Goal: Transaction & Acquisition: Purchase product/service

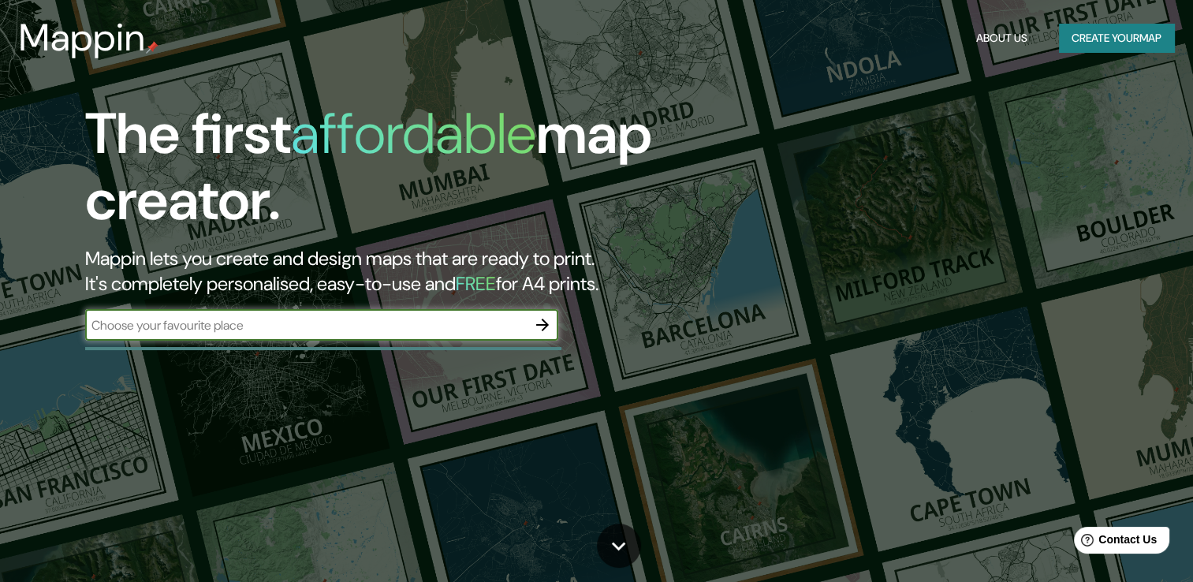
click at [345, 327] on input "text" at bounding box center [306, 325] width 442 height 18
type input "[GEOGRAPHIC_DATA]"
click at [536, 323] on icon "button" at bounding box center [542, 324] width 19 height 19
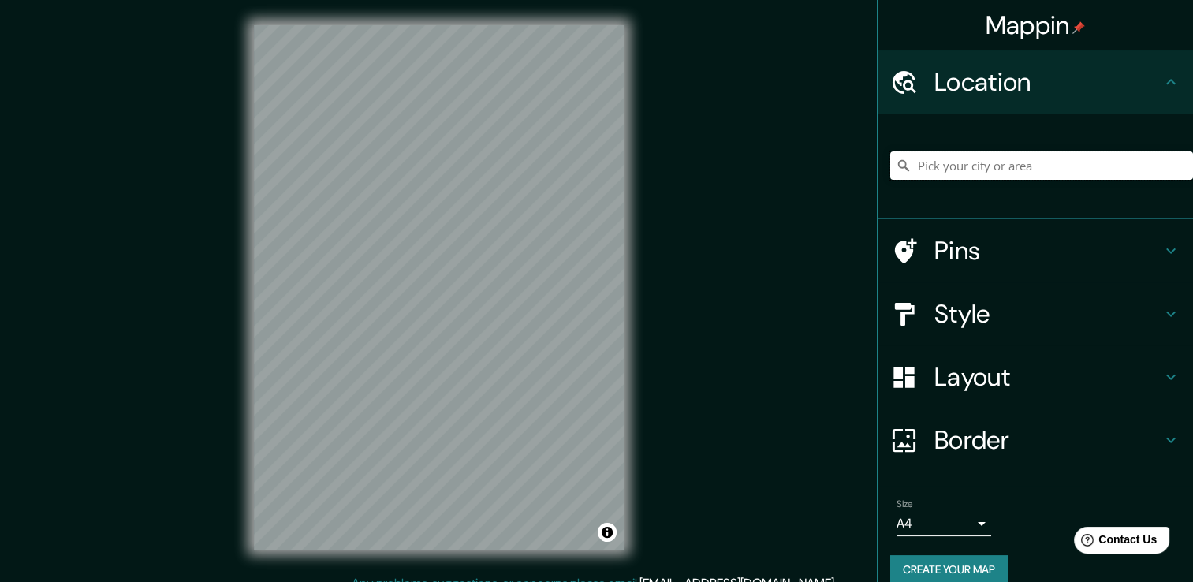
click at [917, 161] on input "Pick your city or area" at bounding box center [1041, 165] width 303 height 28
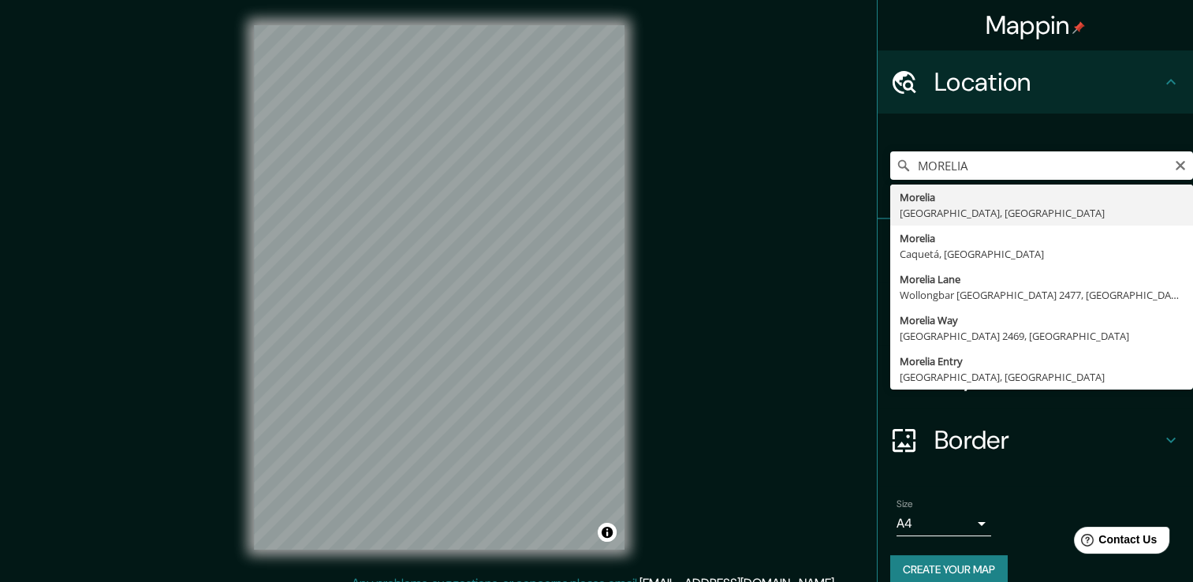
type input "[GEOGRAPHIC_DATA], [GEOGRAPHIC_DATA], [GEOGRAPHIC_DATA]"
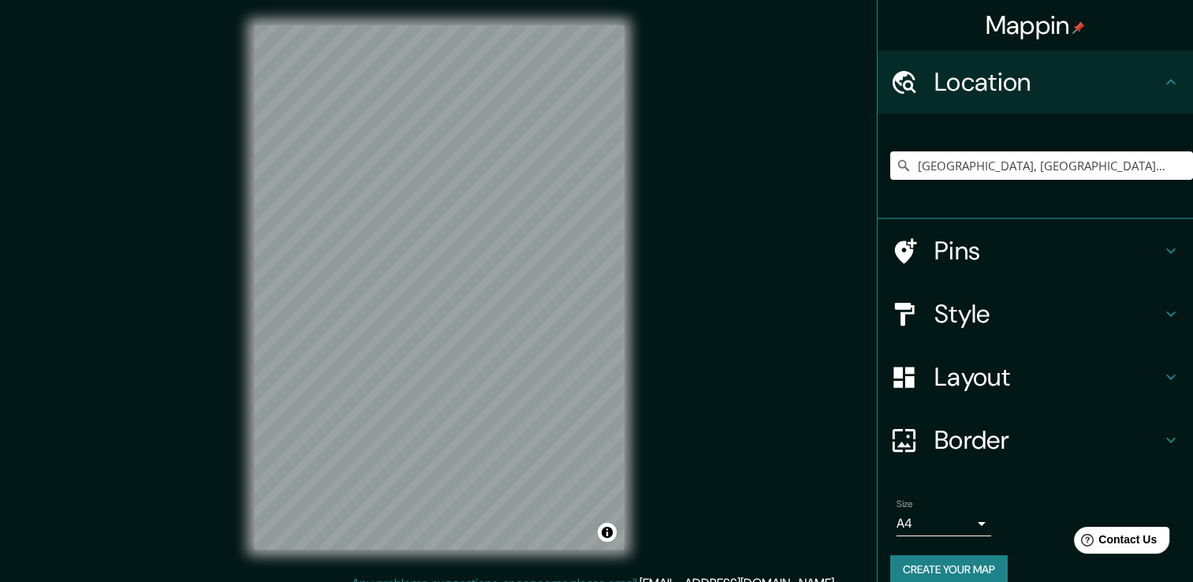
click at [935, 383] on h4 "Layout" at bounding box center [1048, 377] width 227 height 32
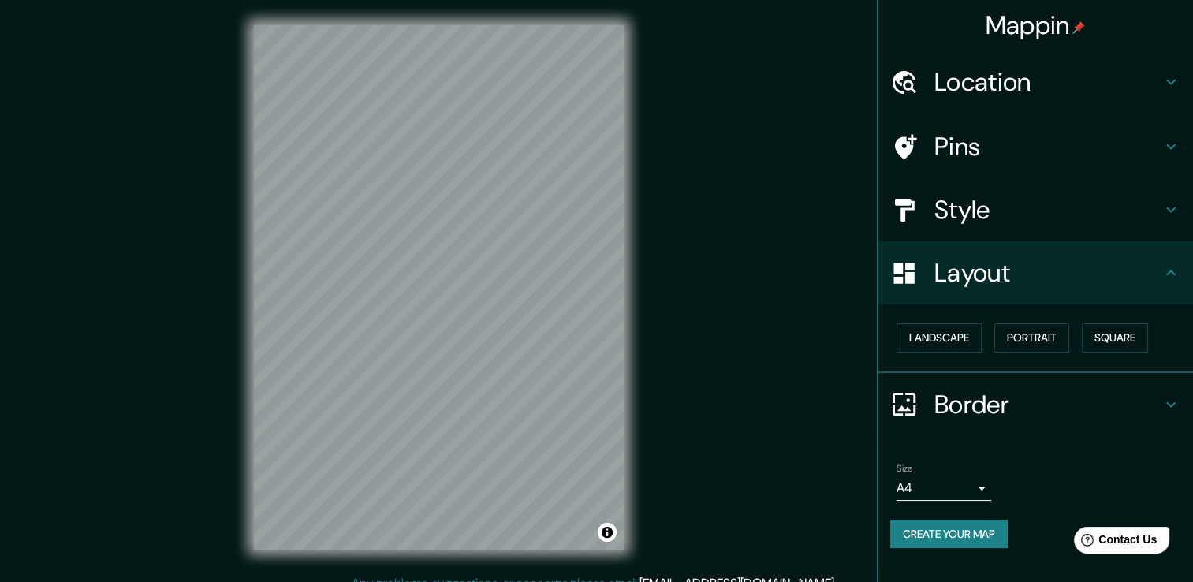
click at [965, 272] on h4 "Layout" at bounding box center [1048, 273] width 227 height 32
click at [1028, 210] on h4 "Style" at bounding box center [1048, 210] width 227 height 32
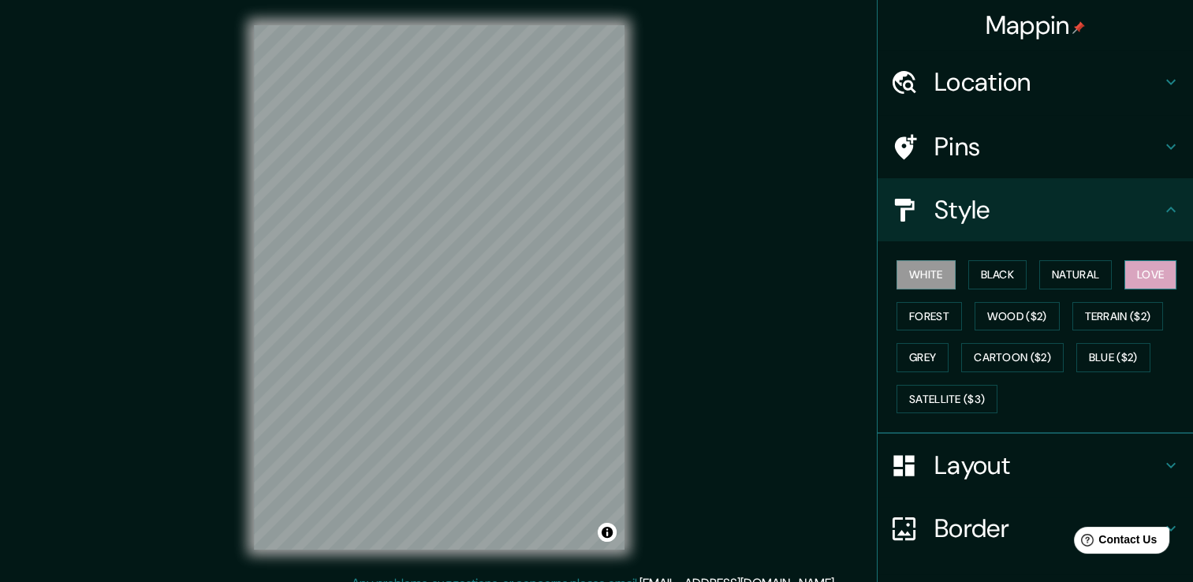
click at [1156, 273] on button "Love" at bounding box center [1151, 274] width 52 height 29
click at [1066, 274] on button "Natural" at bounding box center [1076, 274] width 73 height 29
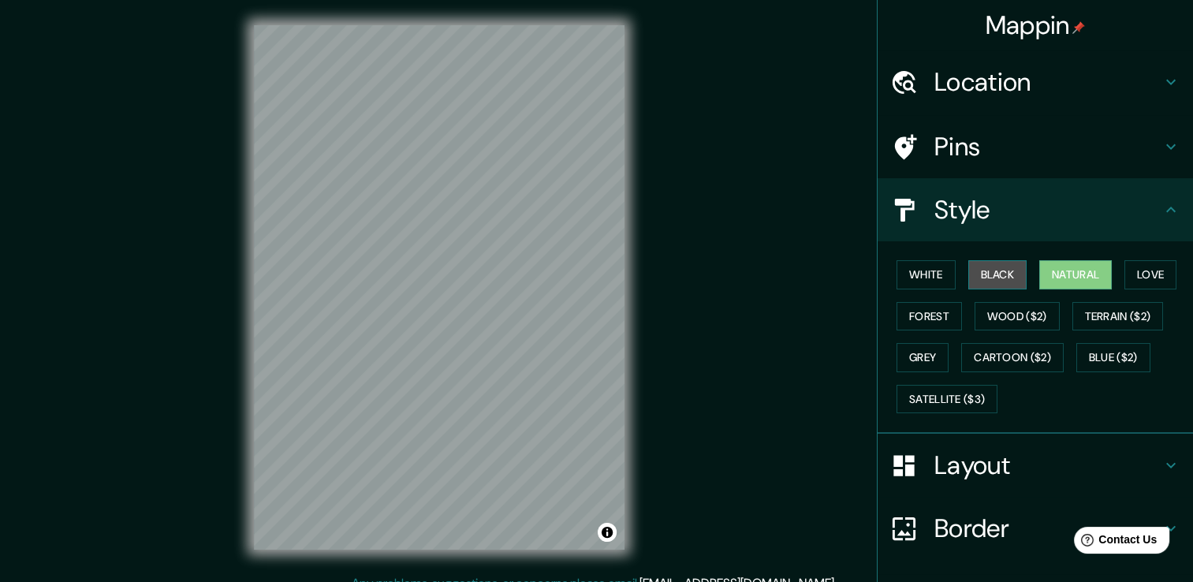
click at [990, 277] on button "Black" at bounding box center [998, 274] width 59 height 29
click at [928, 282] on button "White" at bounding box center [926, 274] width 59 height 29
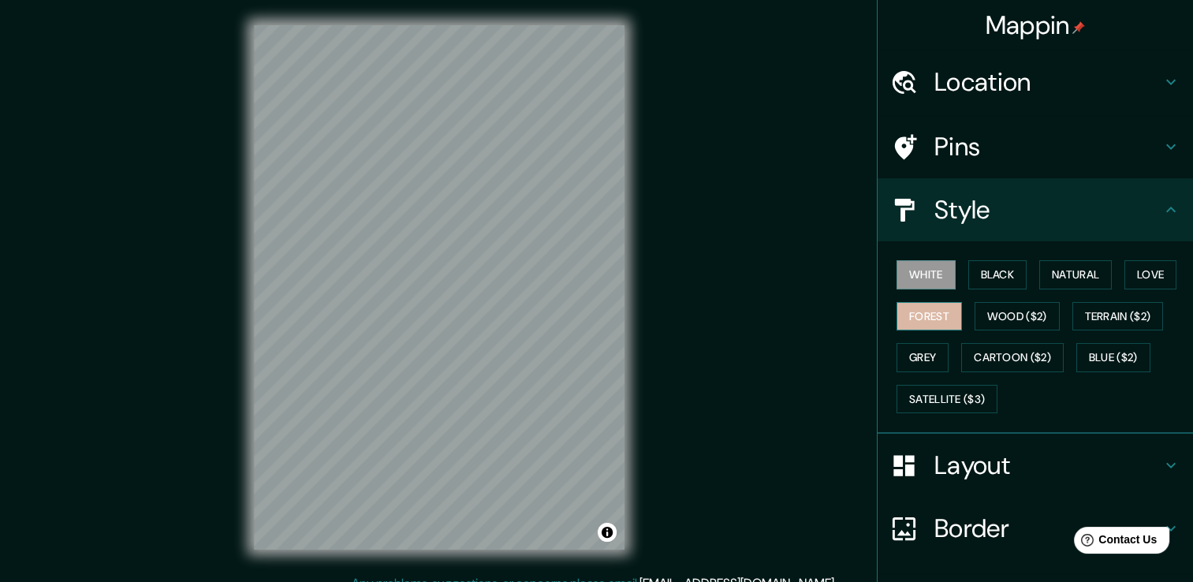
click at [928, 313] on button "Forest" at bounding box center [929, 316] width 65 height 29
click at [1000, 319] on button "Wood ($2)" at bounding box center [1017, 316] width 85 height 29
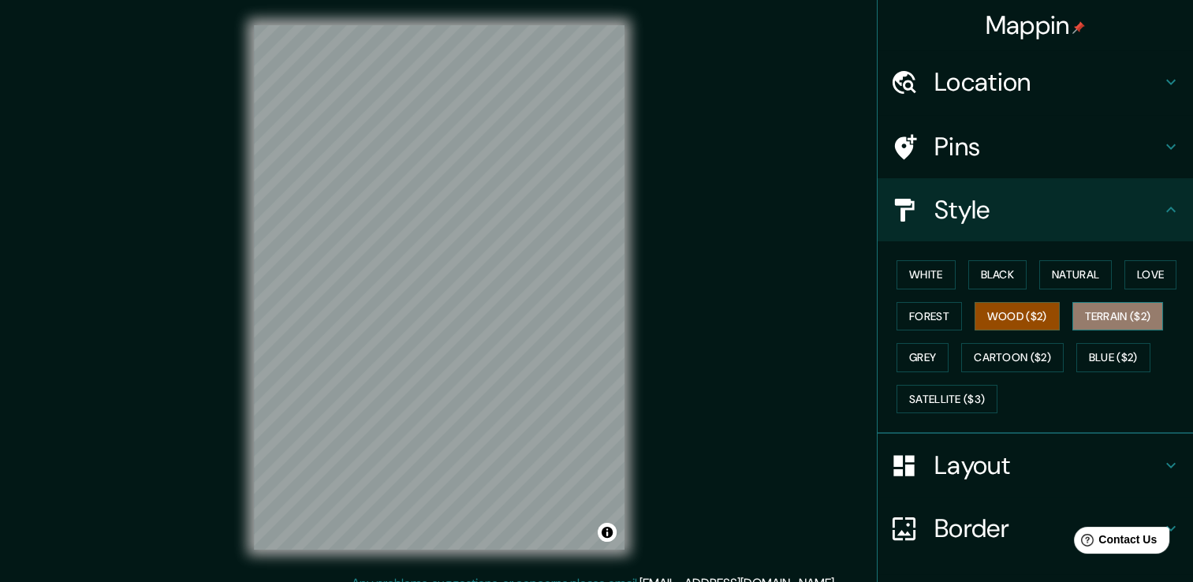
click at [1107, 321] on button "Terrain ($2)" at bounding box center [1118, 316] width 91 height 29
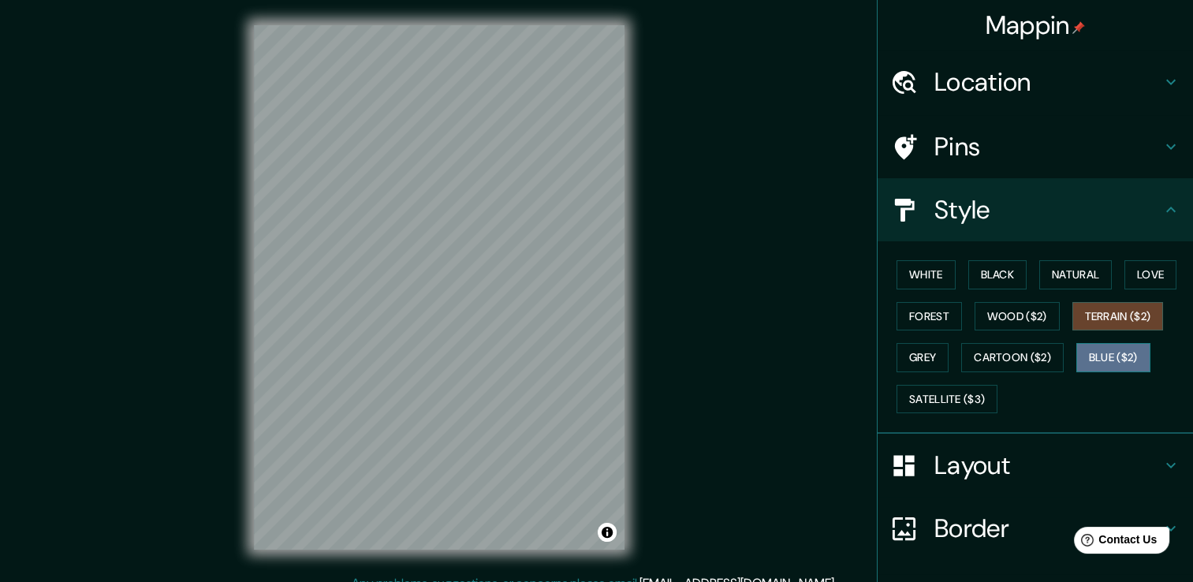
click at [1084, 363] on button "Blue ($2)" at bounding box center [1114, 357] width 74 height 29
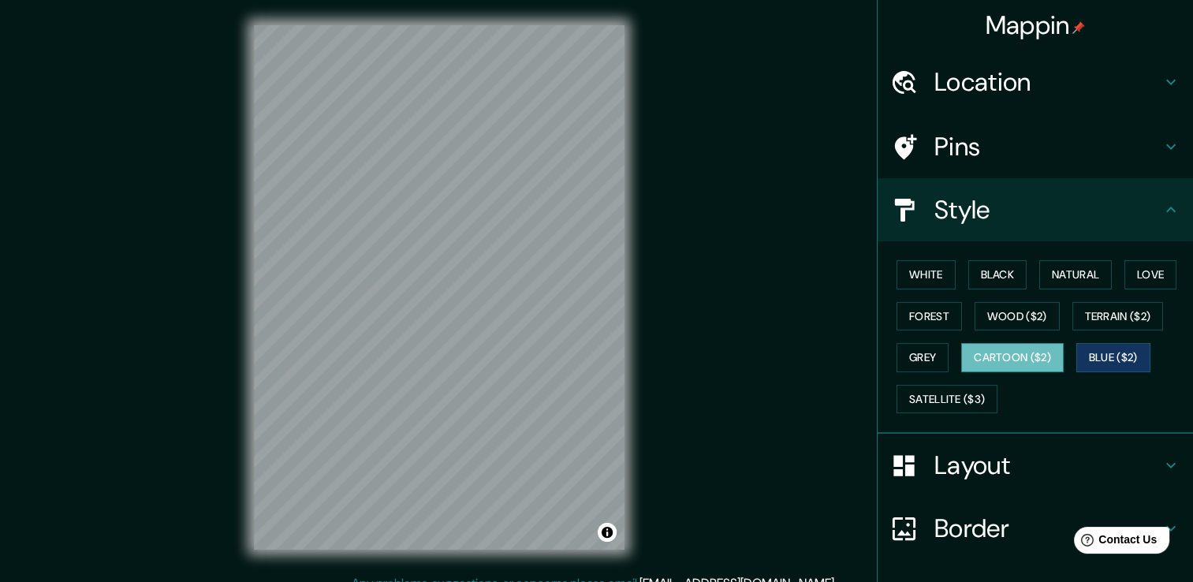
click at [982, 368] on button "Cartoon ($2)" at bounding box center [1012, 357] width 103 height 29
click at [931, 364] on button "Grey" at bounding box center [923, 357] width 52 height 29
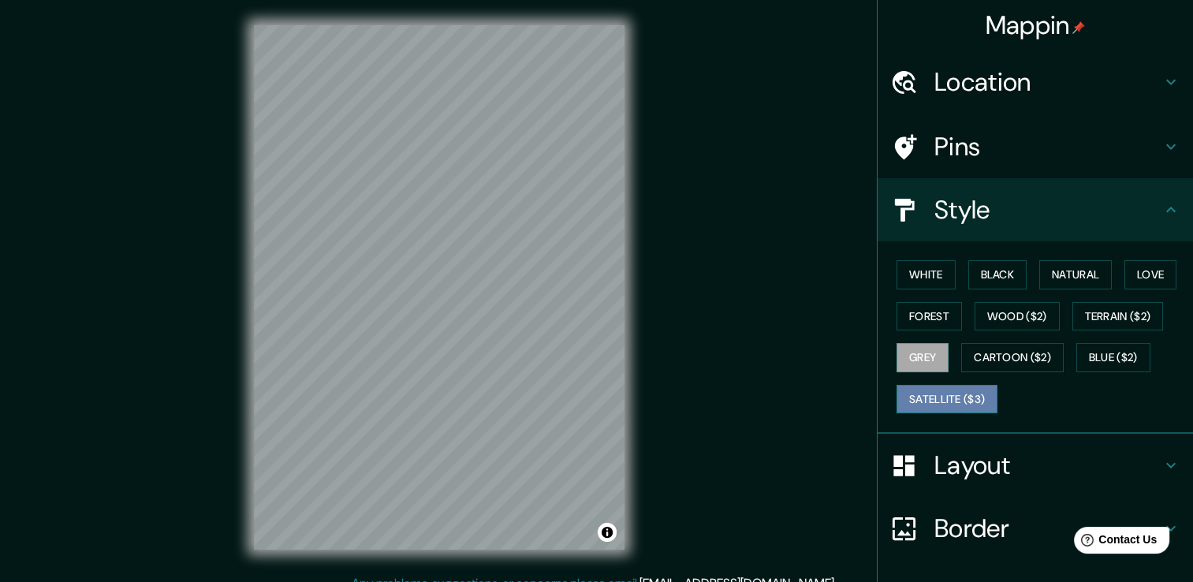
click at [930, 399] on button "Satellite ($3)" at bounding box center [947, 399] width 101 height 29
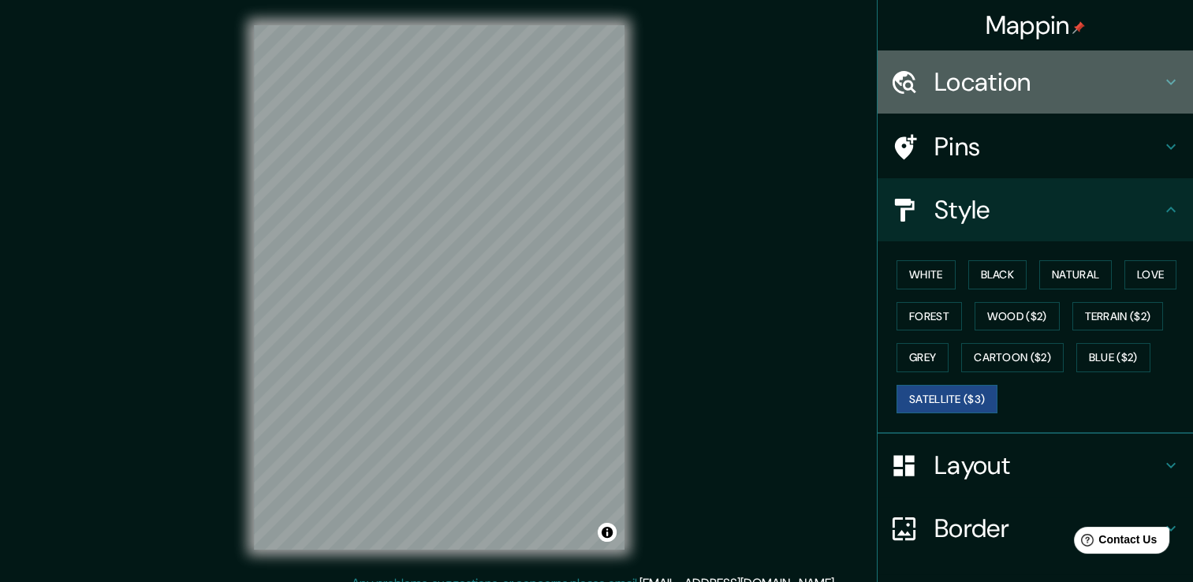
click at [988, 86] on h4 "Location" at bounding box center [1048, 82] width 227 height 32
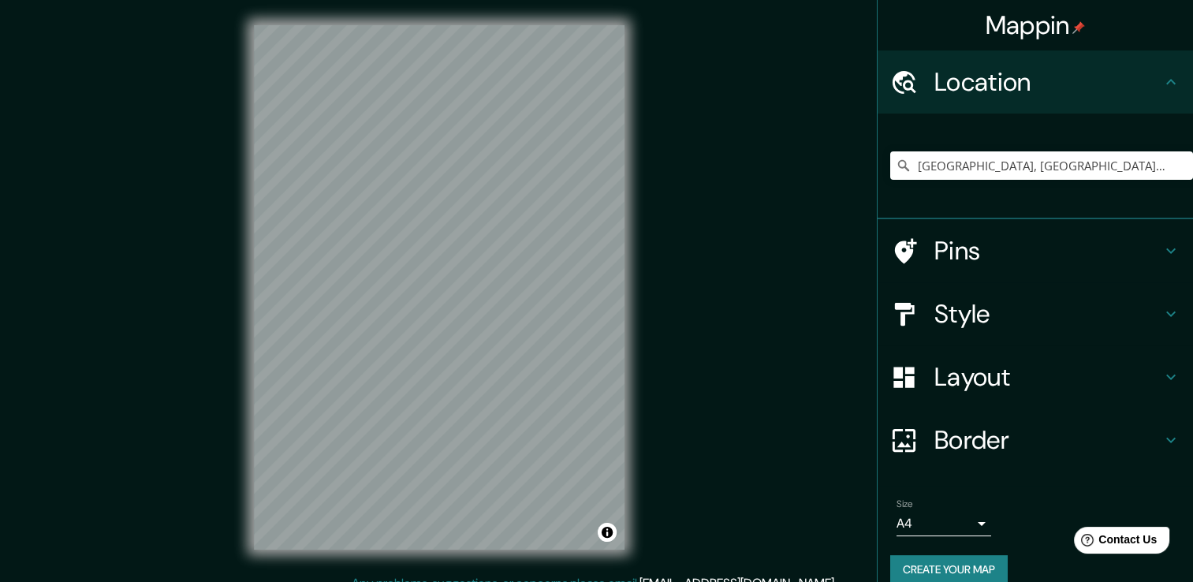
click at [935, 250] on h4 "Pins" at bounding box center [1048, 251] width 227 height 32
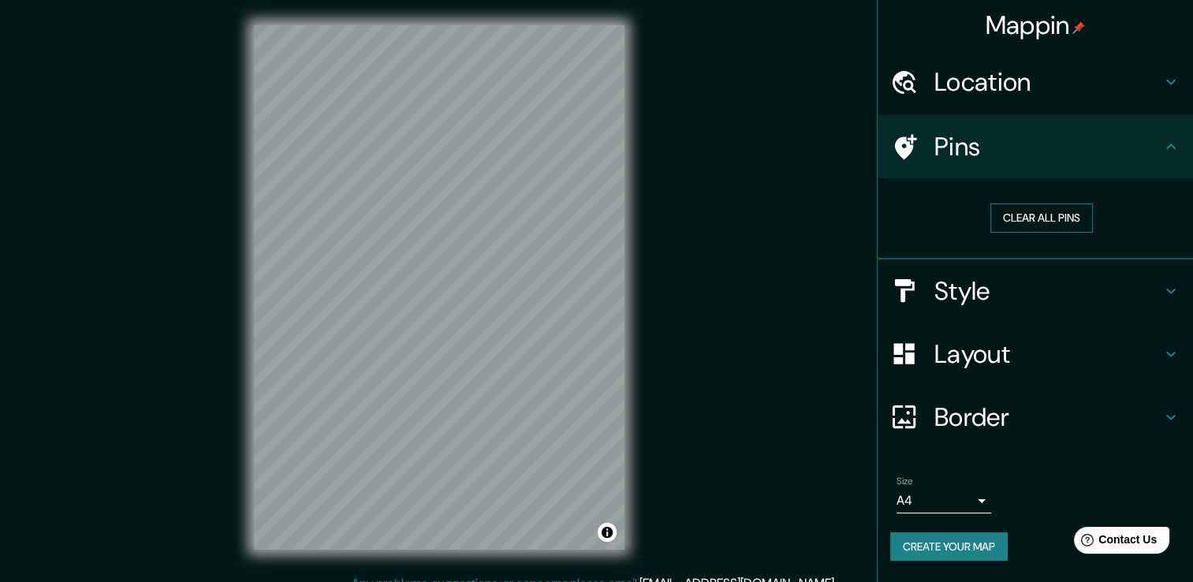
click at [1032, 214] on button "Clear all pins" at bounding box center [1042, 217] width 103 height 29
click at [1045, 222] on button "Clear all pins" at bounding box center [1042, 217] width 103 height 29
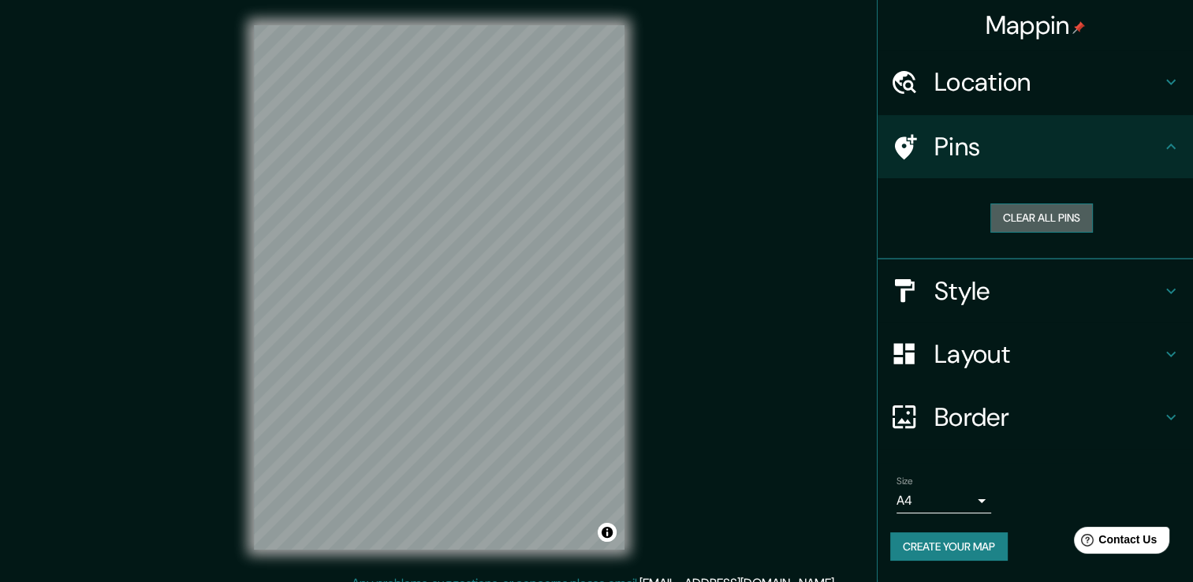
click at [1045, 222] on button "Clear all pins" at bounding box center [1042, 217] width 103 height 29
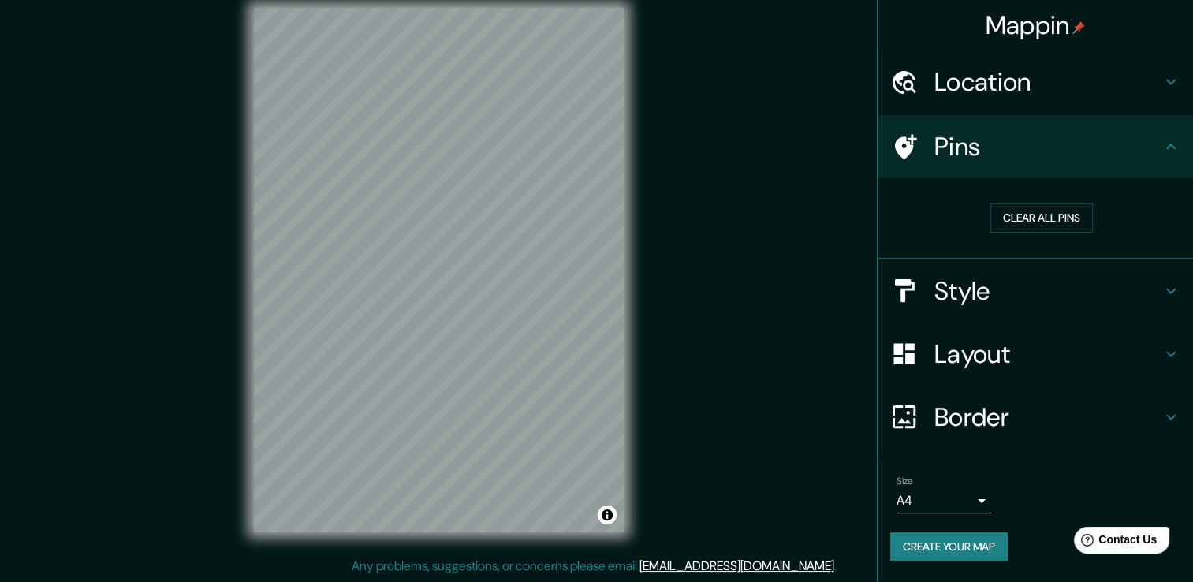
click at [1021, 271] on div "Style" at bounding box center [1035, 290] width 315 height 63
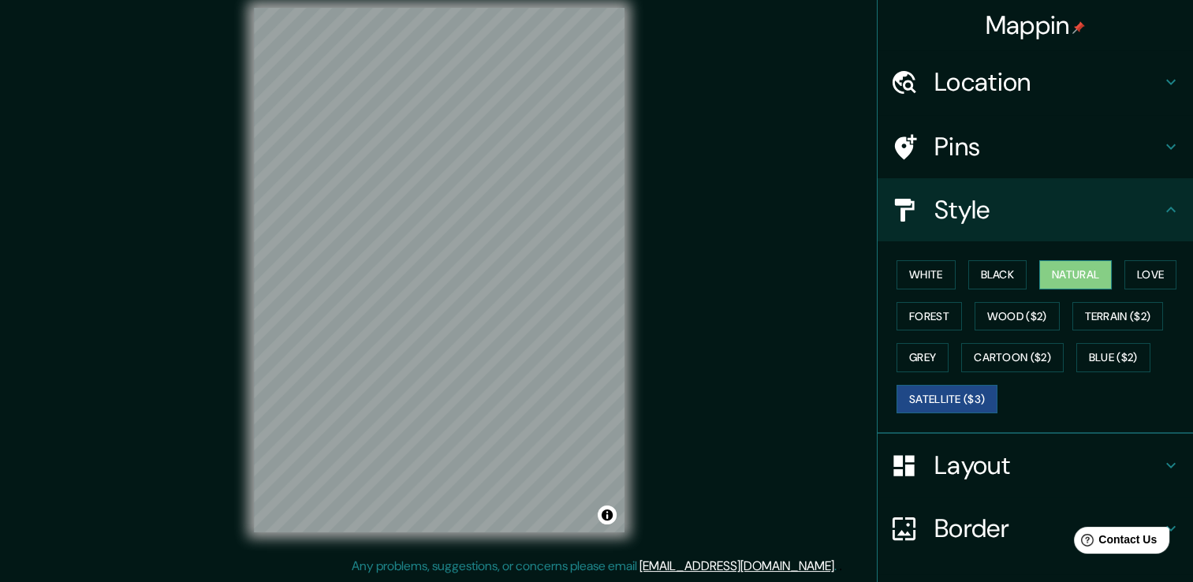
click at [1048, 270] on button "Natural" at bounding box center [1076, 274] width 73 height 29
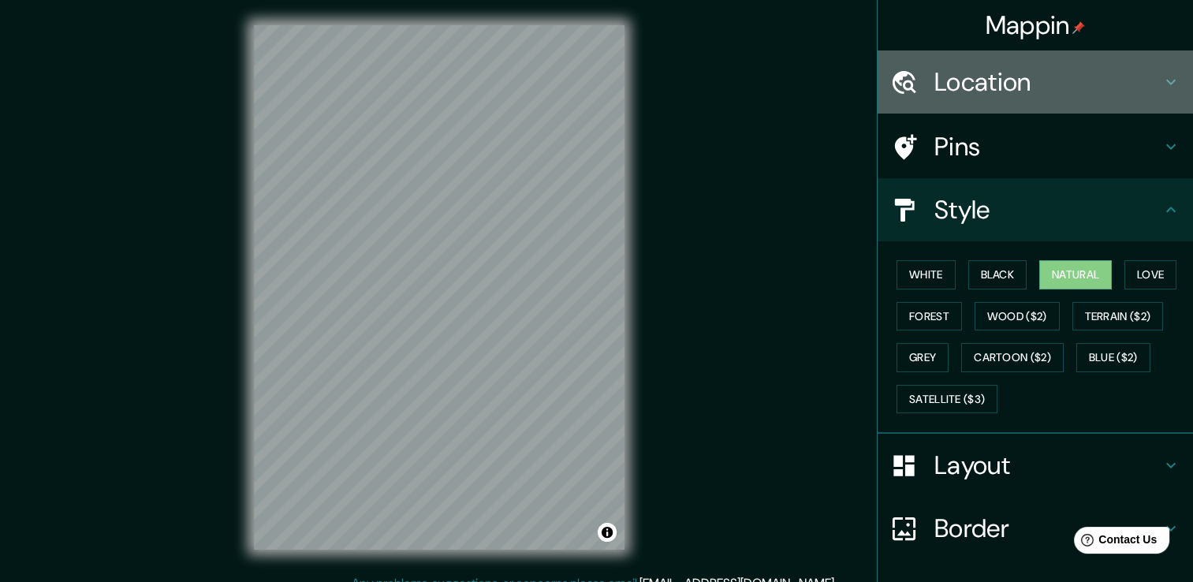
click at [943, 88] on h4 "Location" at bounding box center [1048, 82] width 227 height 32
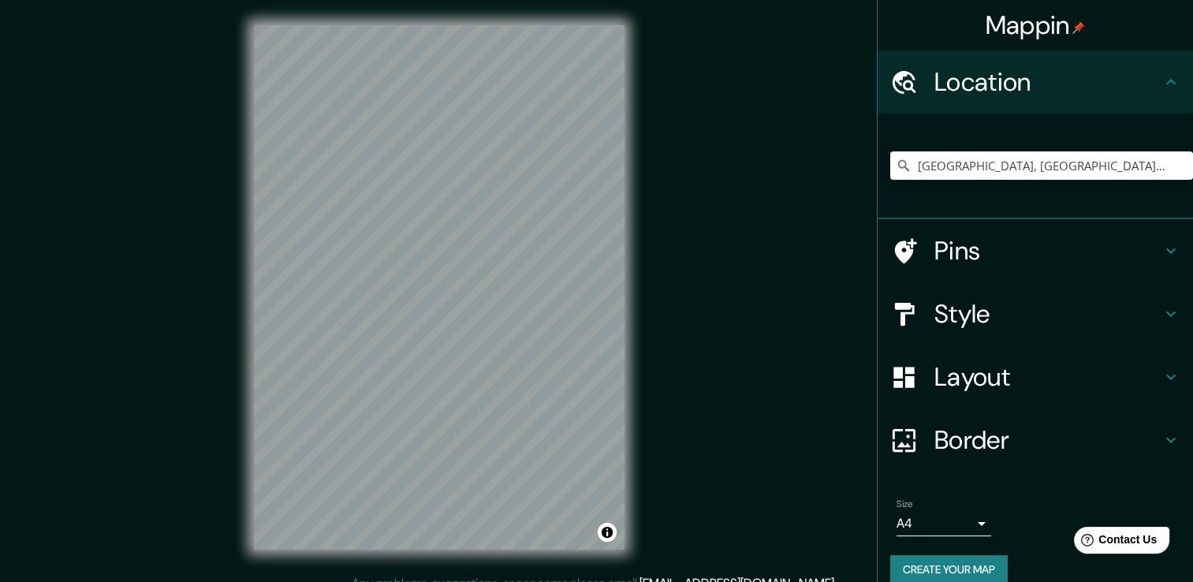
click at [969, 243] on h4 "Pins" at bounding box center [1048, 251] width 227 height 32
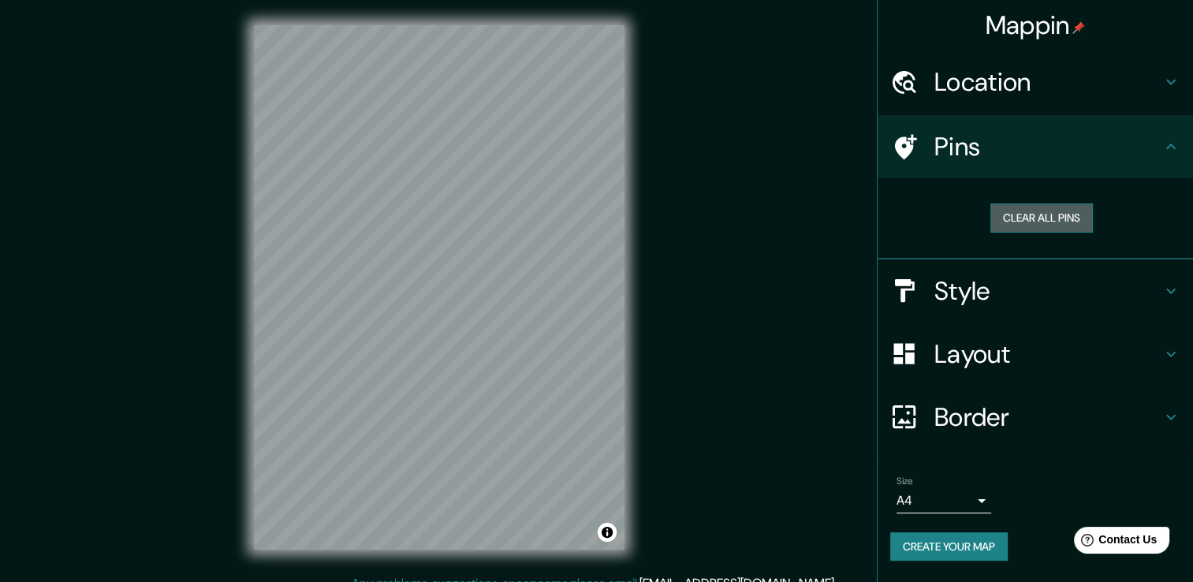
click at [1025, 226] on button "Clear all pins" at bounding box center [1042, 217] width 103 height 29
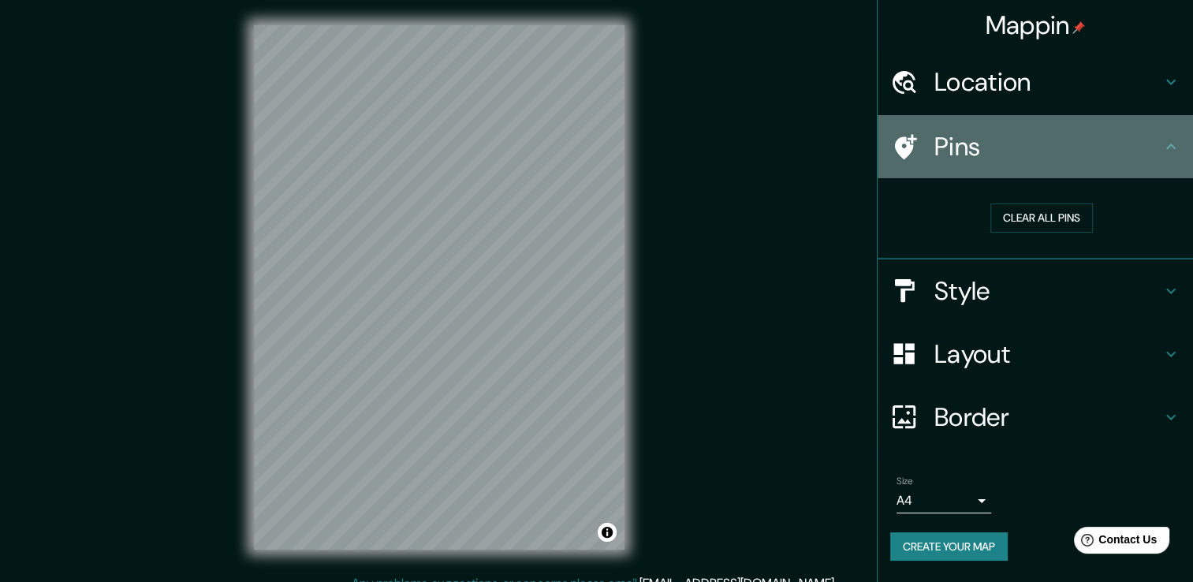
click at [1167, 144] on icon at bounding box center [1171, 146] width 19 height 19
click at [1174, 146] on icon at bounding box center [1171, 146] width 19 height 19
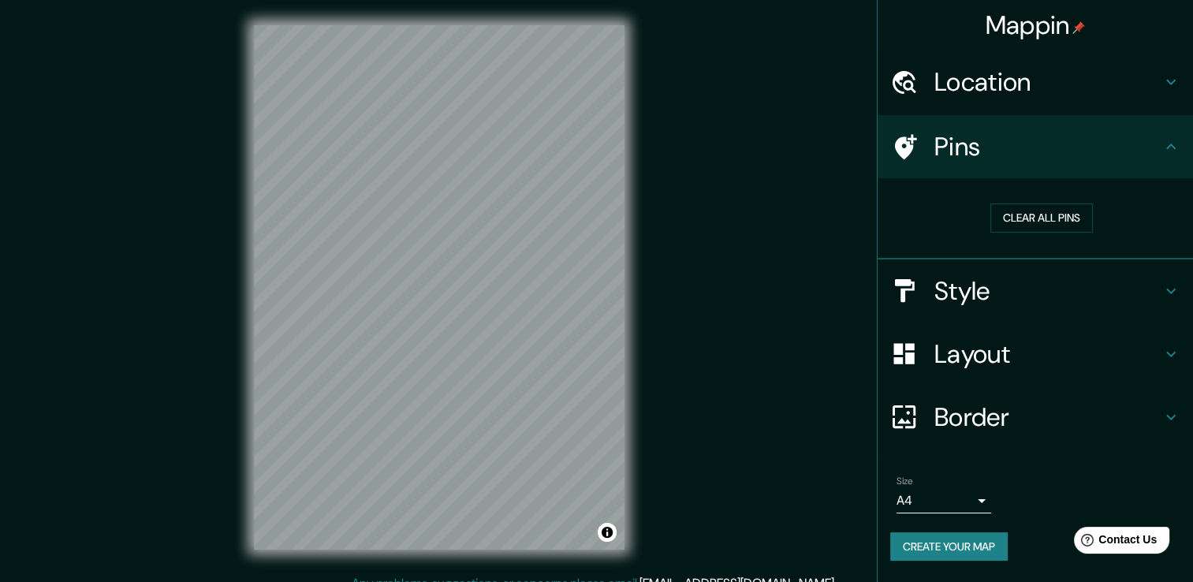
click at [1179, 292] on icon at bounding box center [1171, 291] width 19 height 19
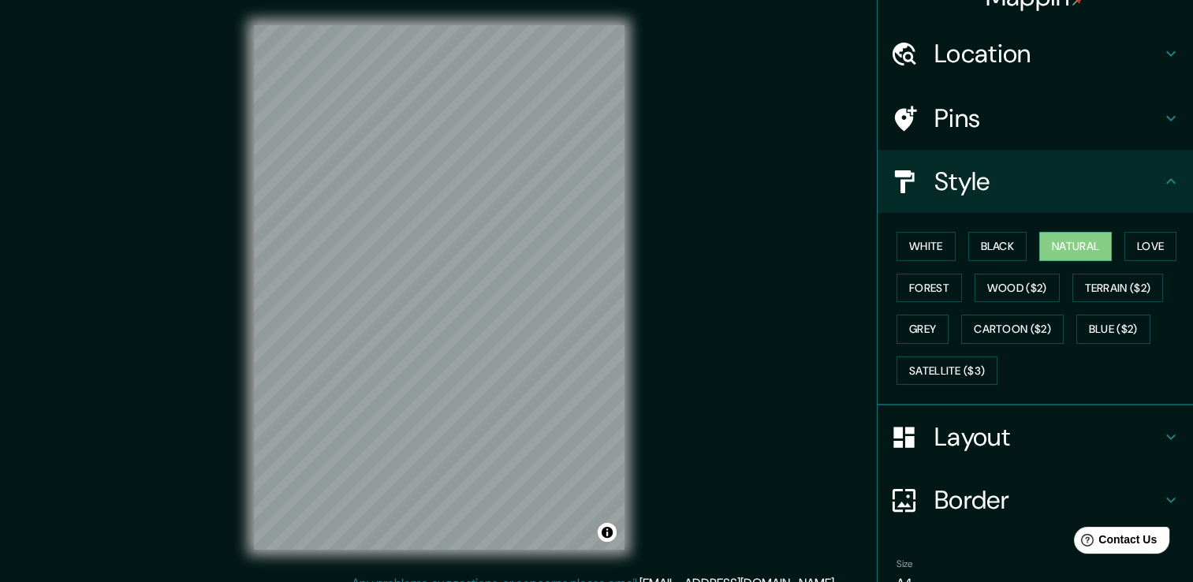
scroll to position [106, 0]
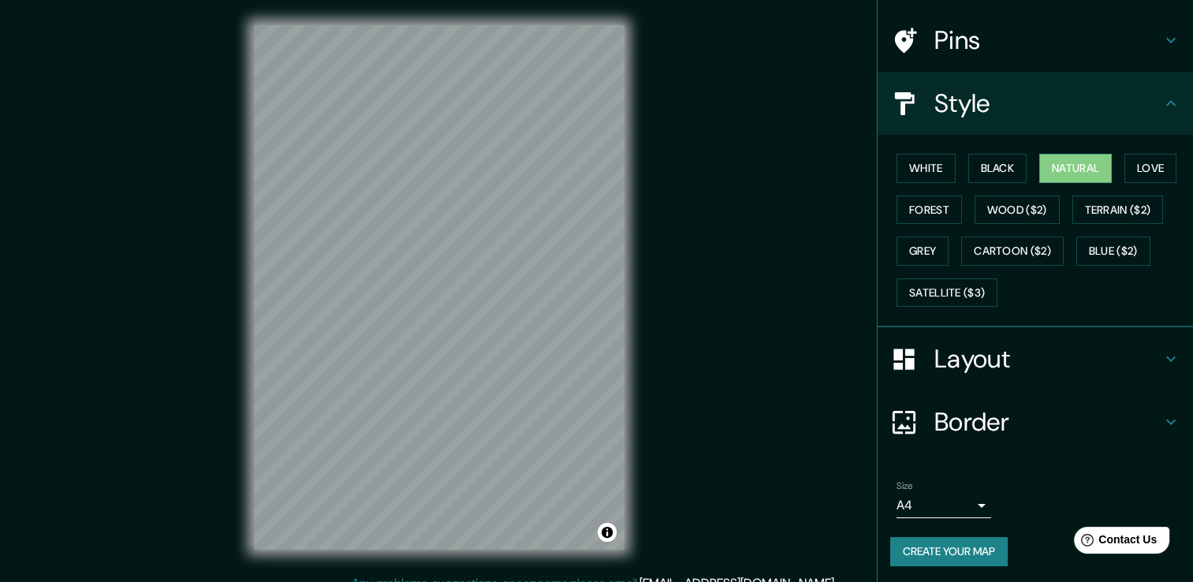
click at [1162, 349] on icon at bounding box center [1171, 358] width 19 height 19
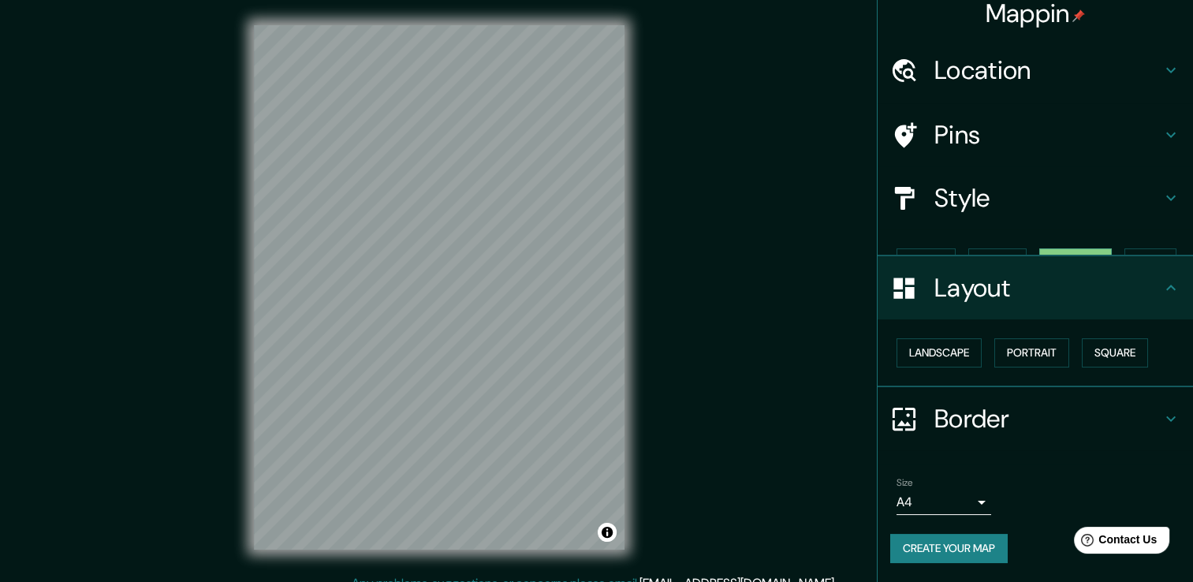
scroll to position [0, 0]
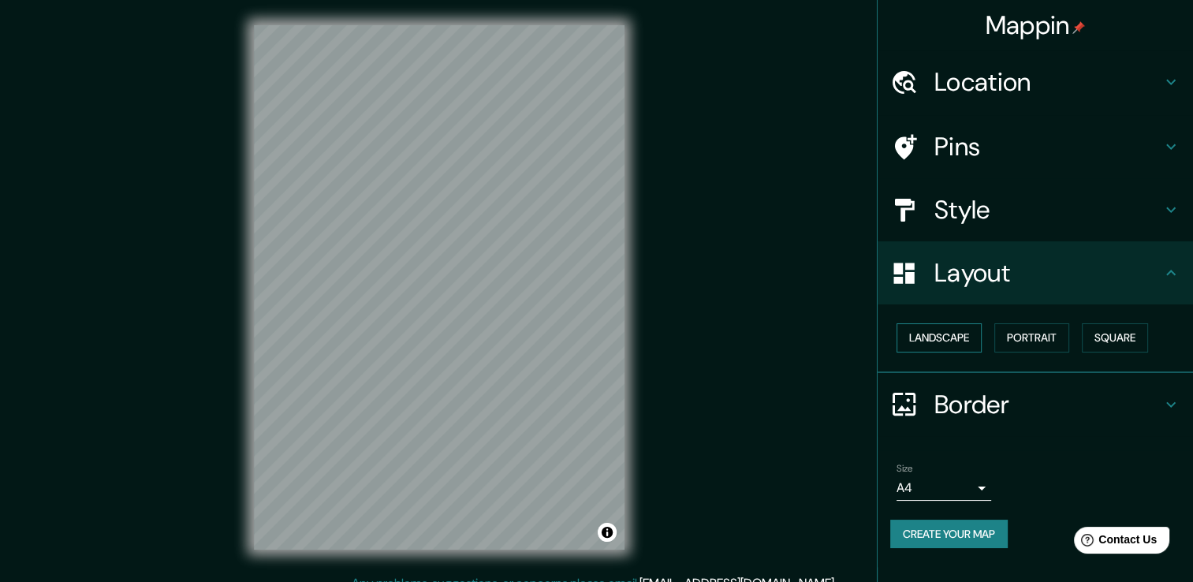
click at [975, 334] on button "Landscape" at bounding box center [939, 337] width 85 height 29
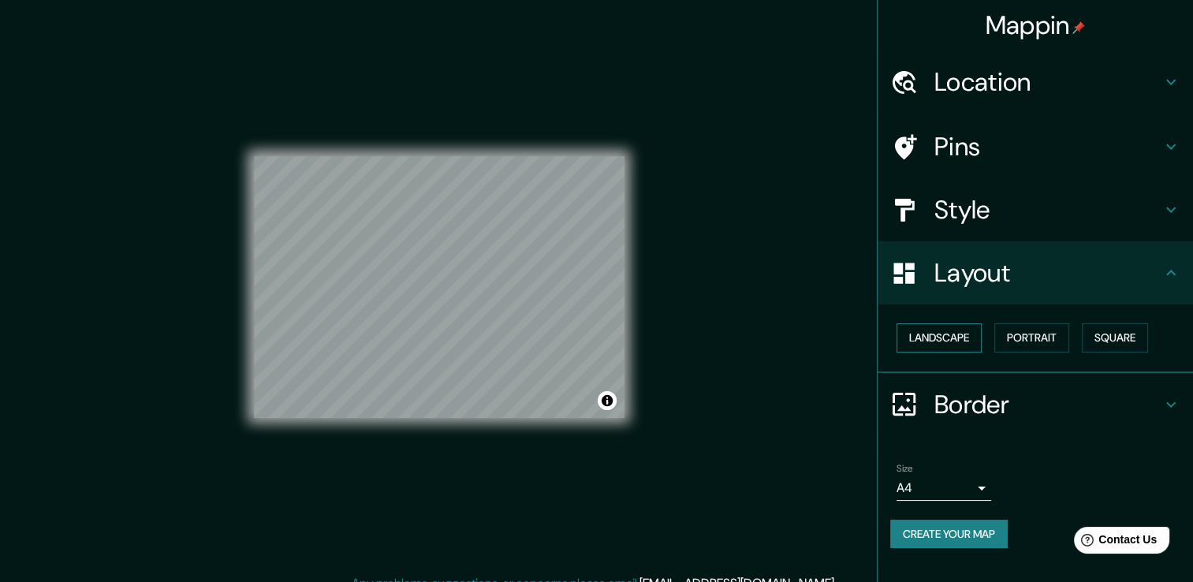
click at [975, 334] on button "Landscape" at bounding box center [939, 337] width 85 height 29
click at [1025, 326] on button "Portrait" at bounding box center [1032, 337] width 75 height 29
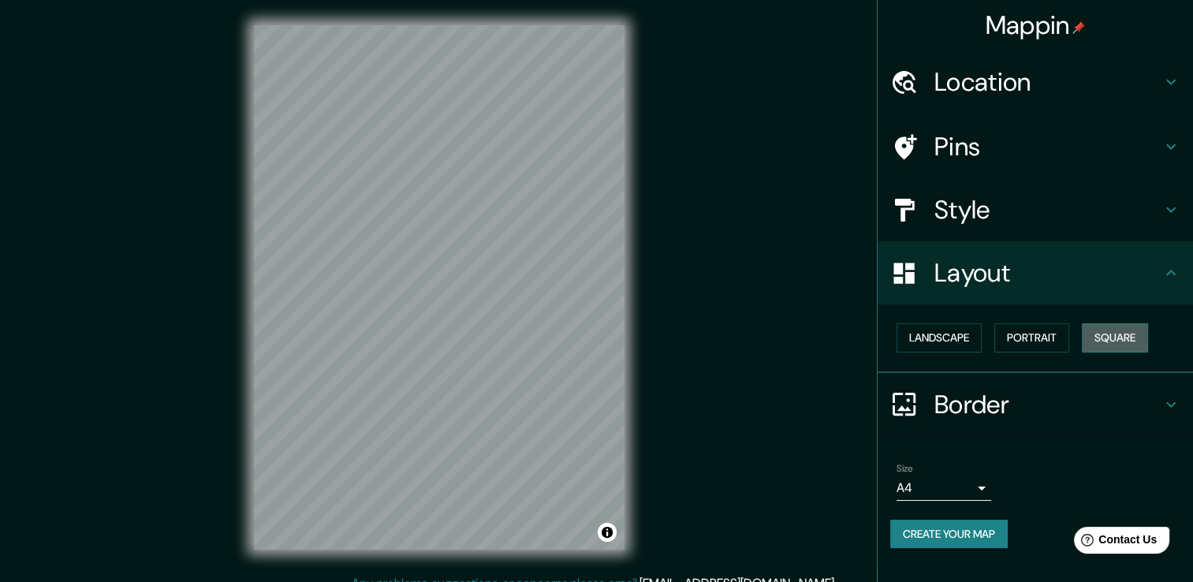
click at [1108, 336] on button "Square" at bounding box center [1115, 337] width 66 height 29
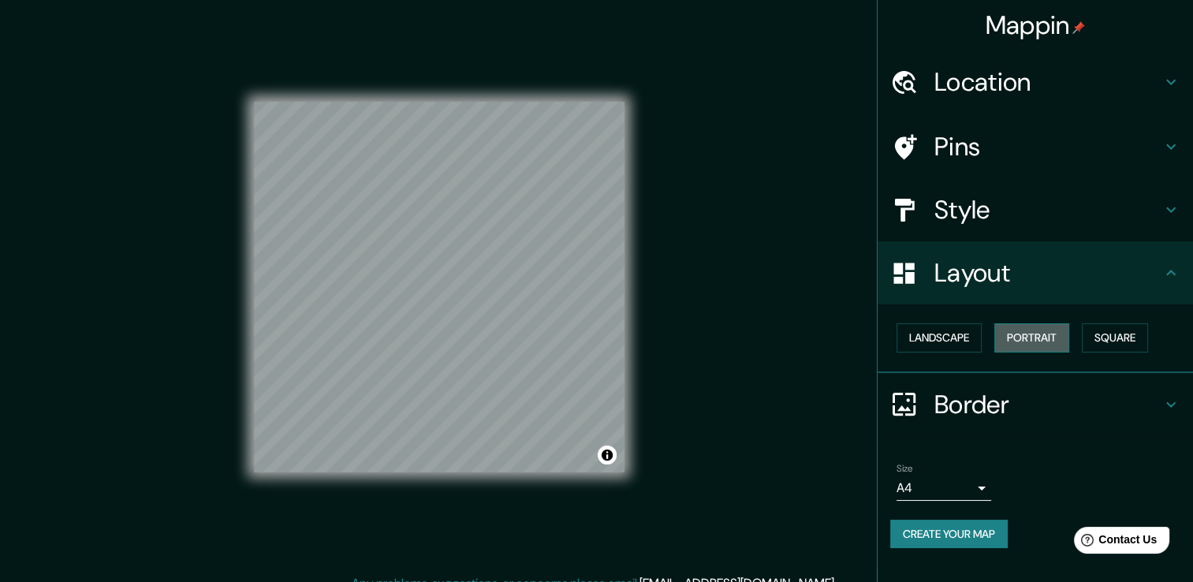
click at [1013, 346] on button "Portrait" at bounding box center [1032, 337] width 75 height 29
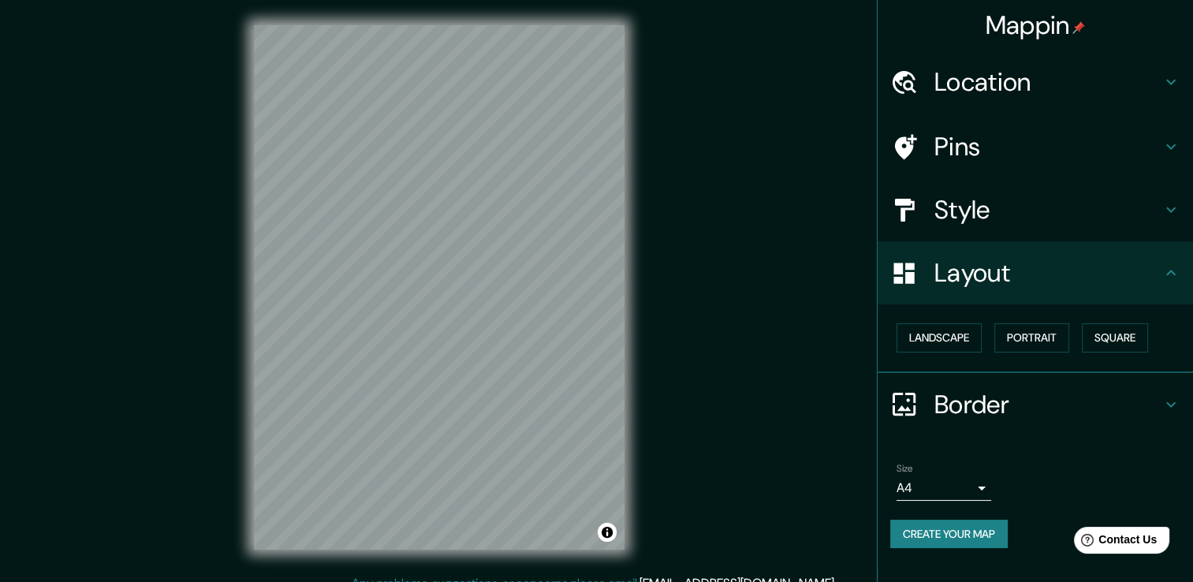
click at [1167, 276] on icon at bounding box center [1171, 272] width 19 height 19
click at [1178, 270] on icon at bounding box center [1171, 272] width 19 height 19
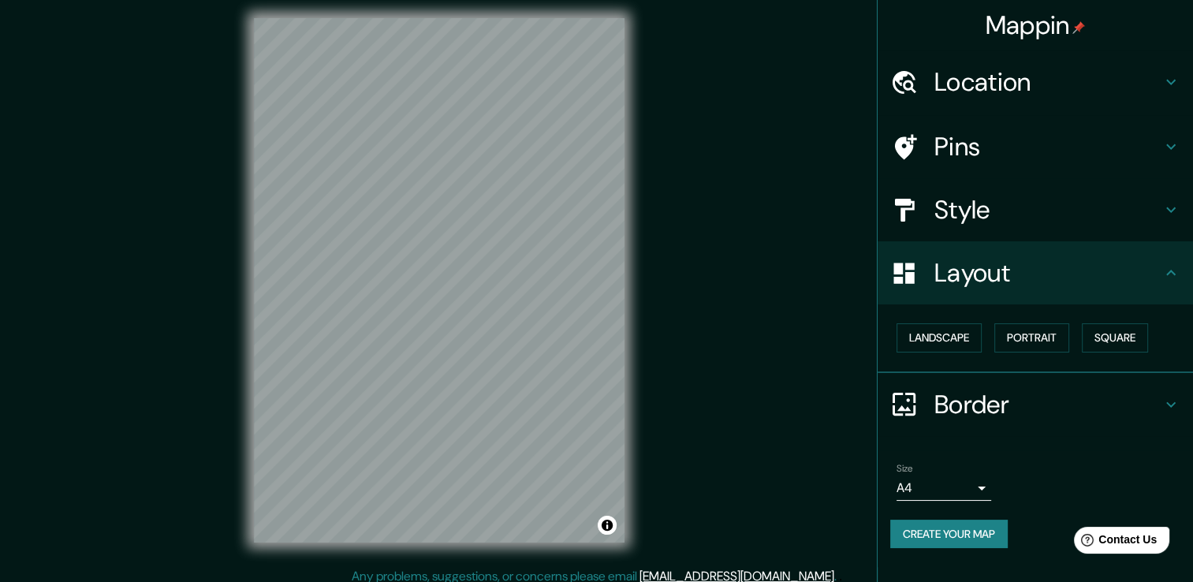
scroll to position [17, 0]
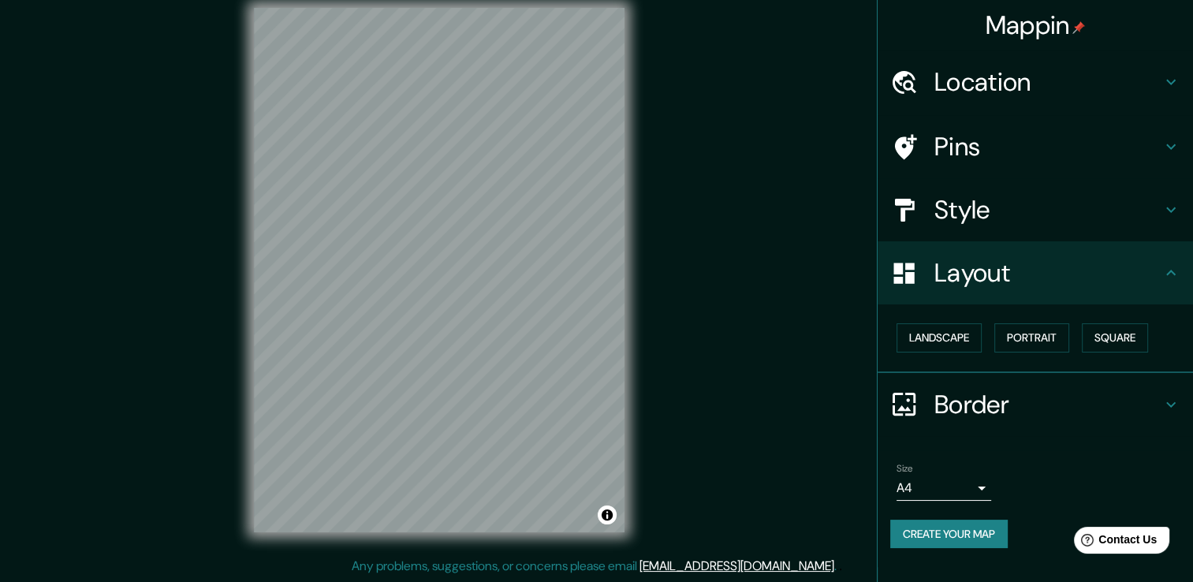
click at [1174, 402] on icon at bounding box center [1171, 404] width 19 height 19
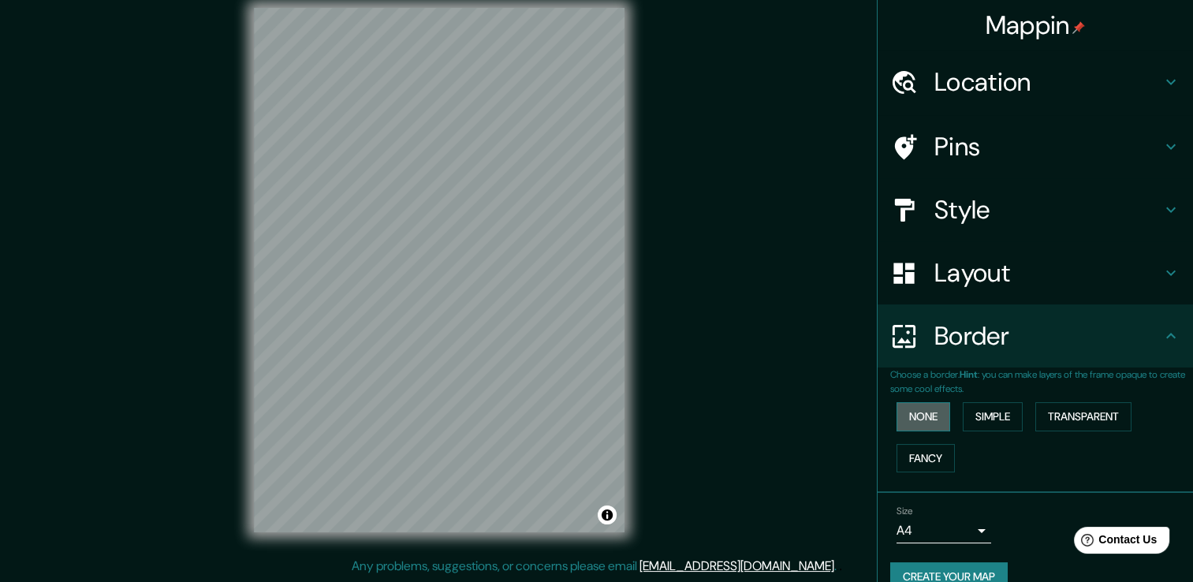
click at [915, 405] on button "None" at bounding box center [924, 416] width 54 height 29
click at [988, 408] on button "Simple" at bounding box center [993, 416] width 60 height 29
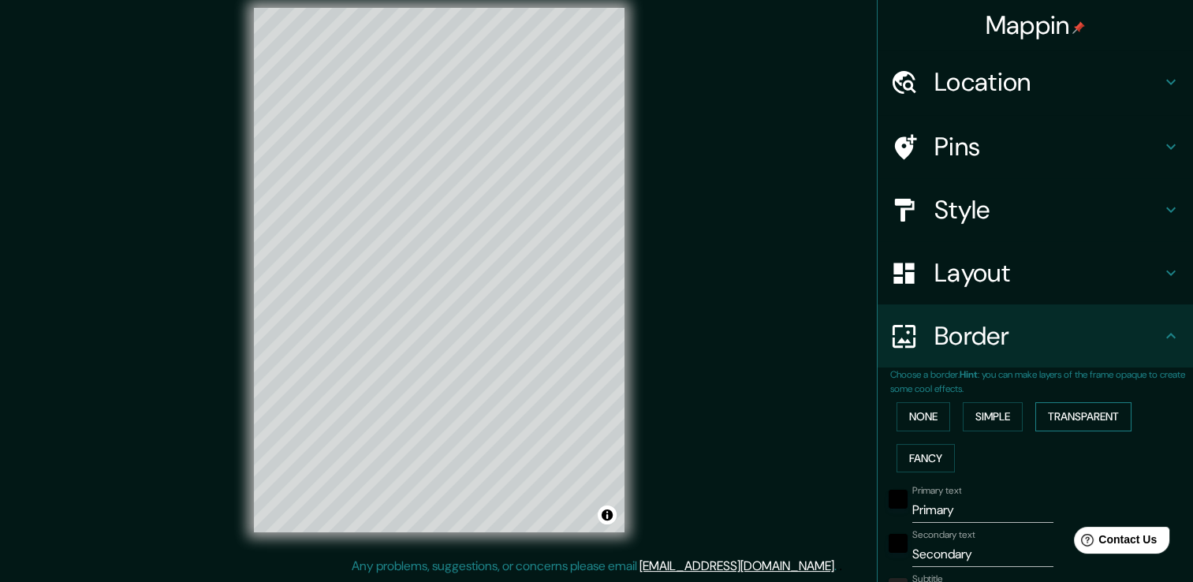
click at [1069, 420] on button "Transparent" at bounding box center [1084, 416] width 96 height 29
click at [913, 458] on button "Fancy" at bounding box center [926, 458] width 58 height 29
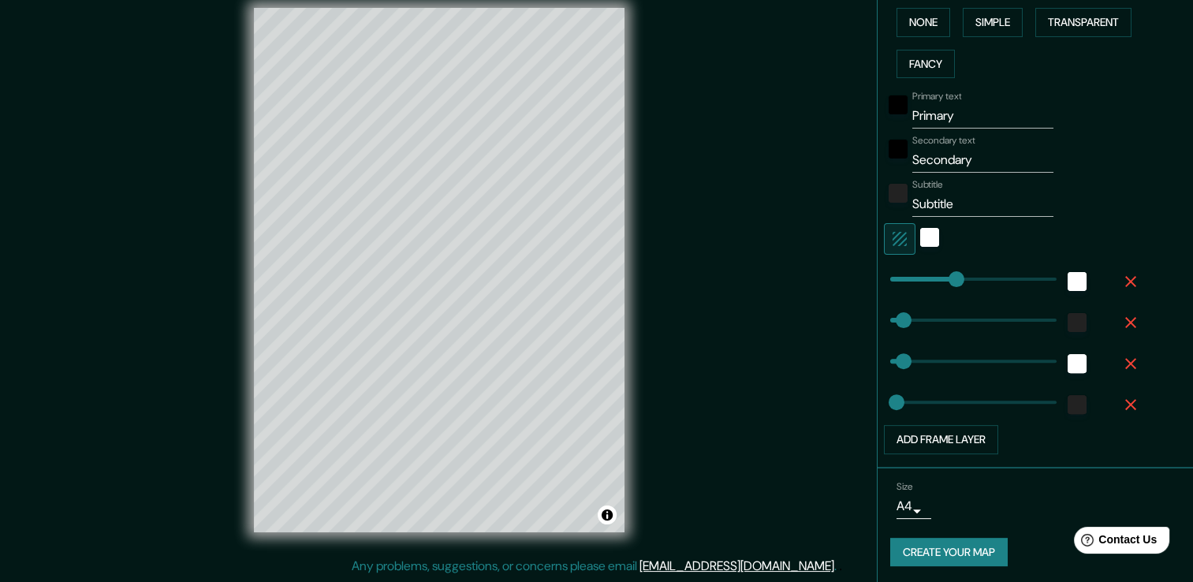
scroll to position [394, 0]
type input "19"
type input "38"
type input "470"
drag, startPoint x: 890, startPoint y: 317, endPoint x: 1075, endPoint y: 323, distance: 185.5
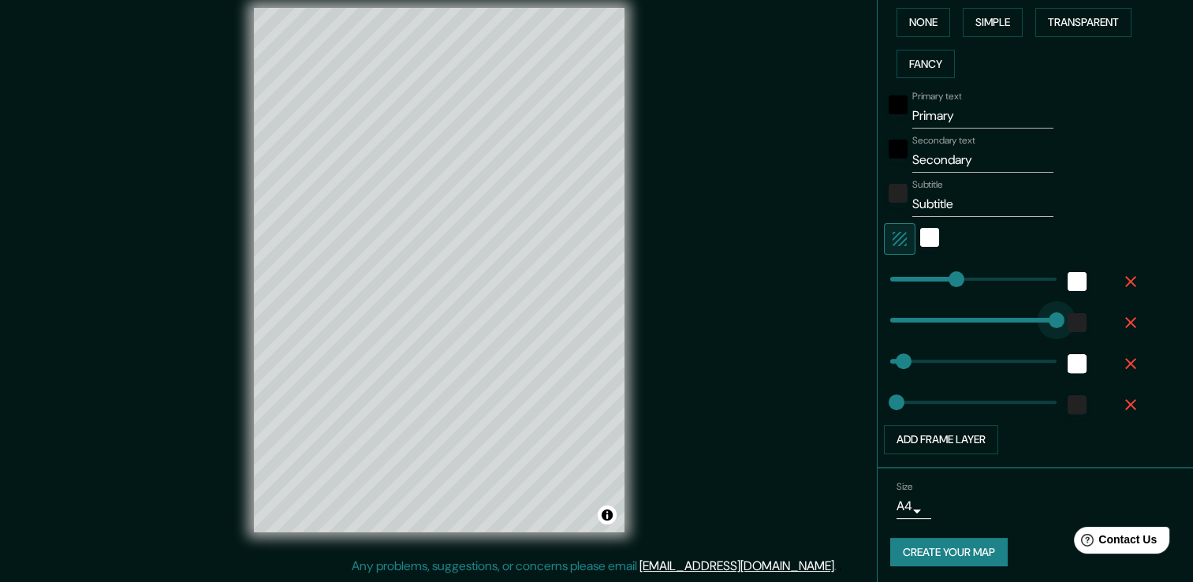
type input "38"
type input "19"
type input "17"
drag, startPoint x: 1045, startPoint y: 319, endPoint x: 884, endPoint y: 323, distance: 161.0
type input "38"
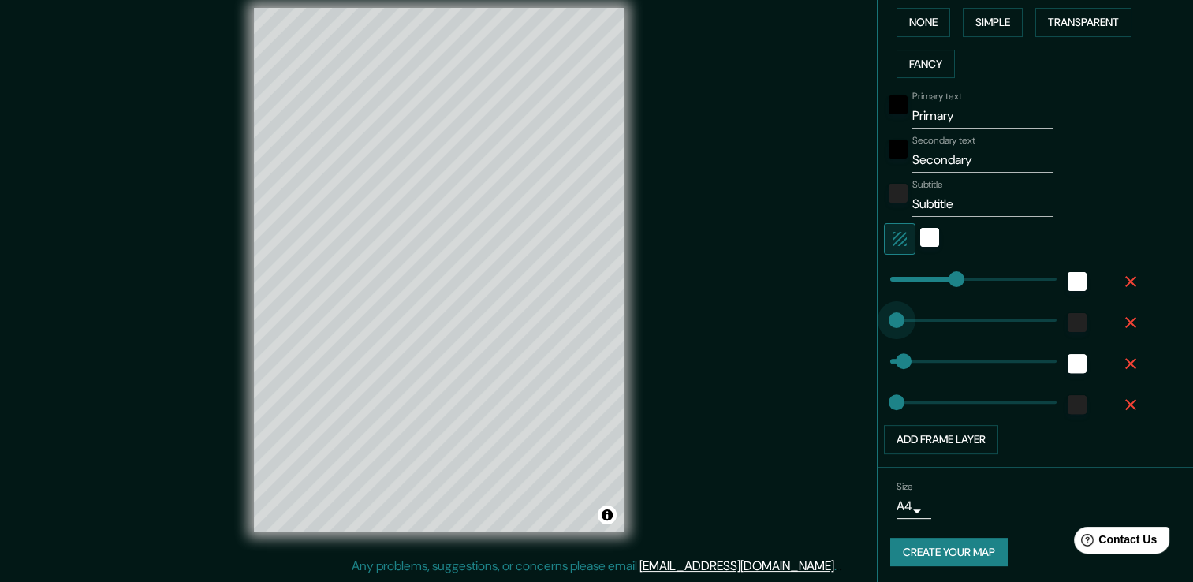
type input "19"
type input "41"
drag, startPoint x: 882, startPoint y: 321, endPoint x: 893, endPoint y: 323, distance: 11.3
type input "38"
type input "19"
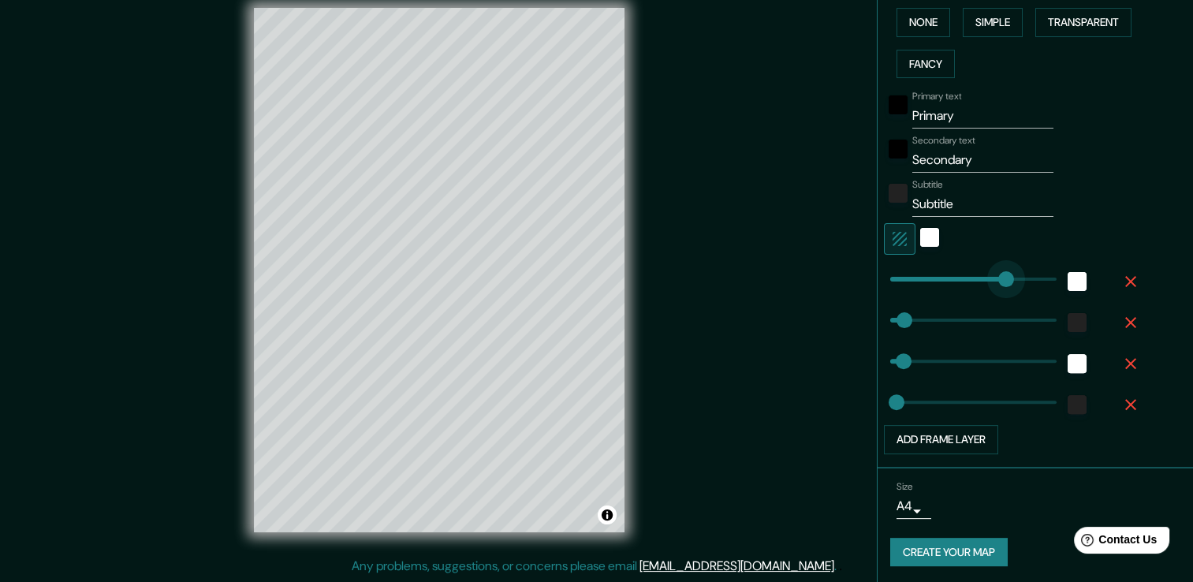
type input "360"
drag, startPoint x: 947, startPoint y: 279, endPoint x: 1010, endPoint y: 282, distance: 63.1
type input "38"
type input "19"
type input "95"
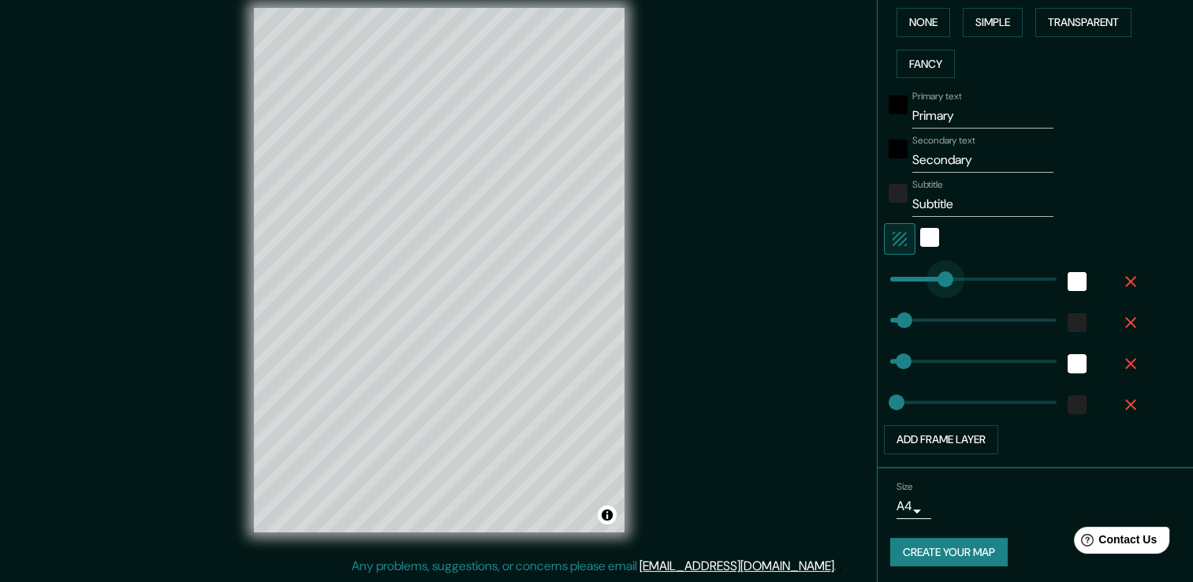
drag, startPoint x: 1010, startPoint y: 272, endPoint x: 912, endPoint y: 267, distance: 97.9
type input "38"
type input "19"
type input "313"
drag, startPoint x: 896, startPoint y: 364, endPoint x: 989, endPoint y: 364, distance: 93.1
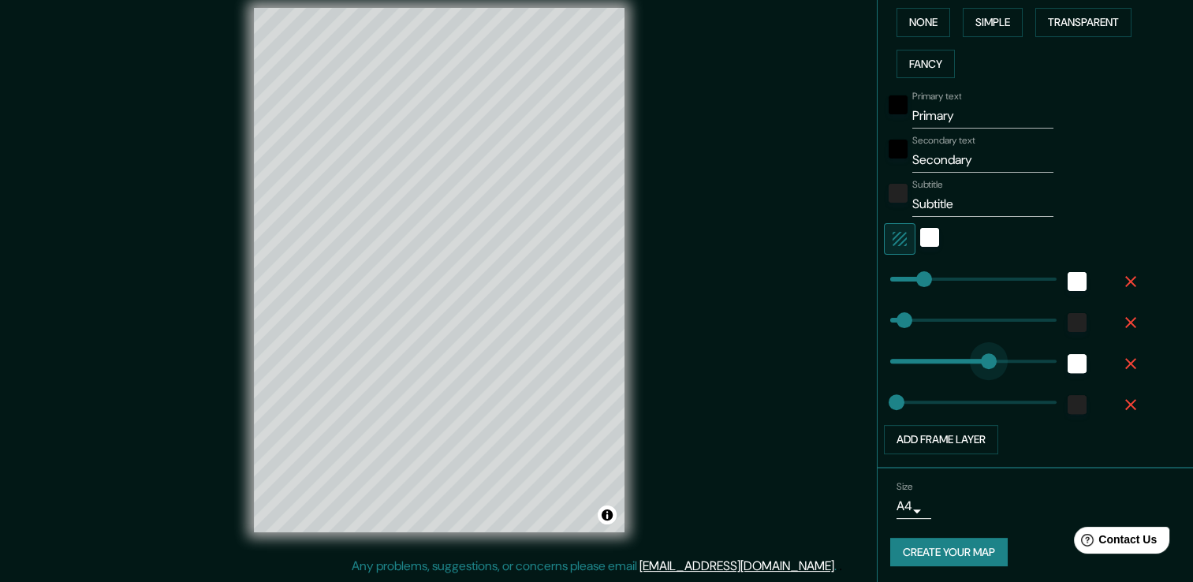
type input "19"
type input "25"
drag, startPoint x: 997, startPoint y: 361, endPoint x: 887, endPoint y: 364, distance: 109.7
type input "271"
drag, startPoint x: 892, startPoint y: 398, endPoint x: 974, endPoint y: 401, distance: 82.1
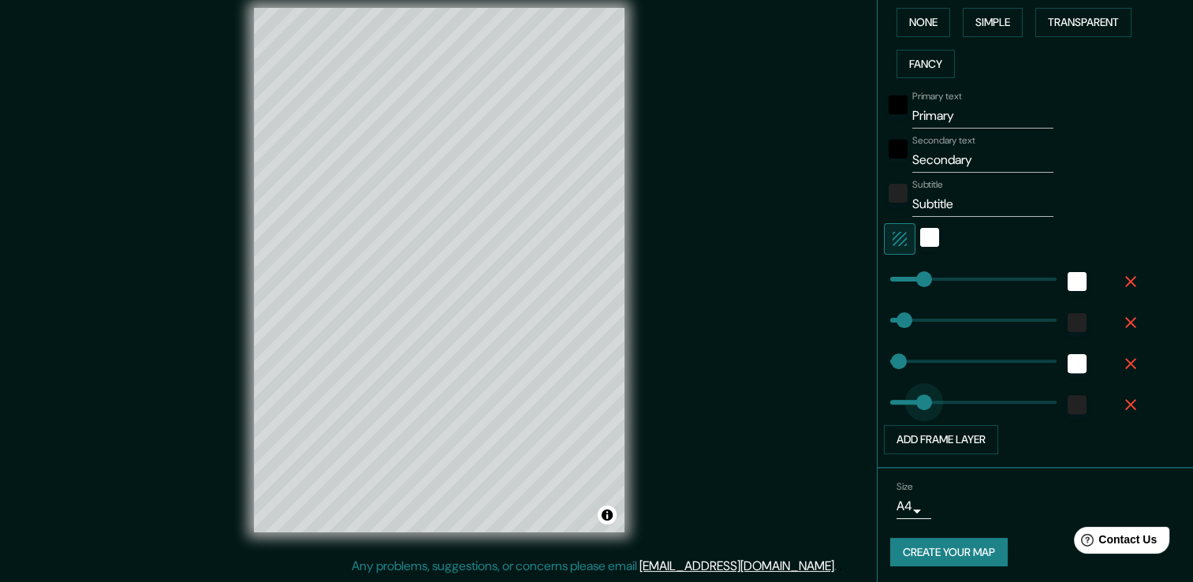
type input "86"
drag, startPoint x: 973, startPoint y: 395, endPoint x: 907, endPoint y: 394, distance: 65.5
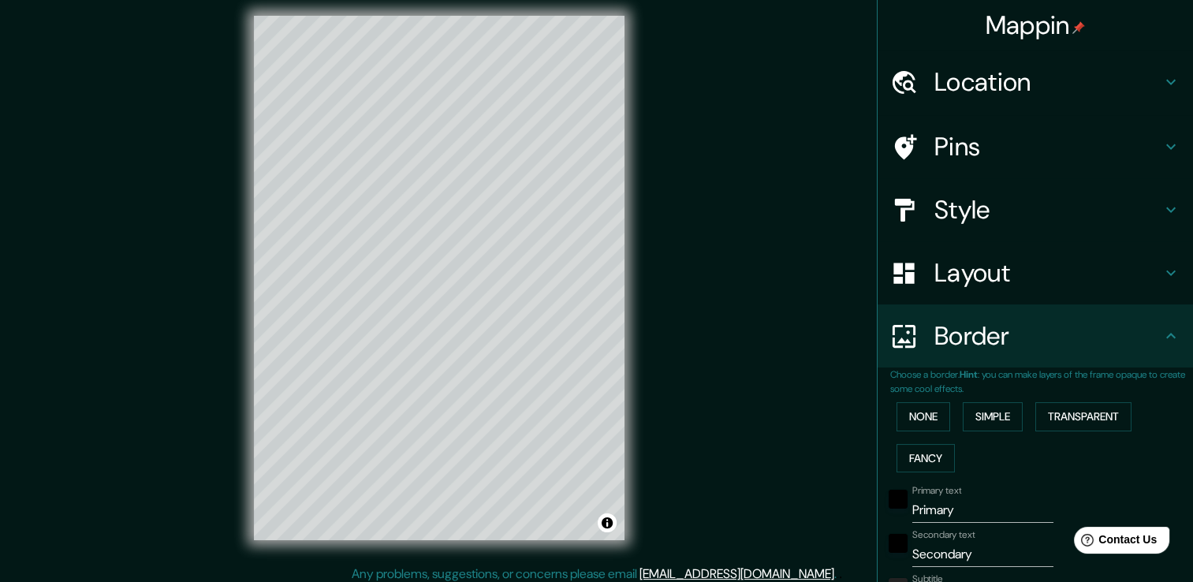
scroll to position [0, 0]
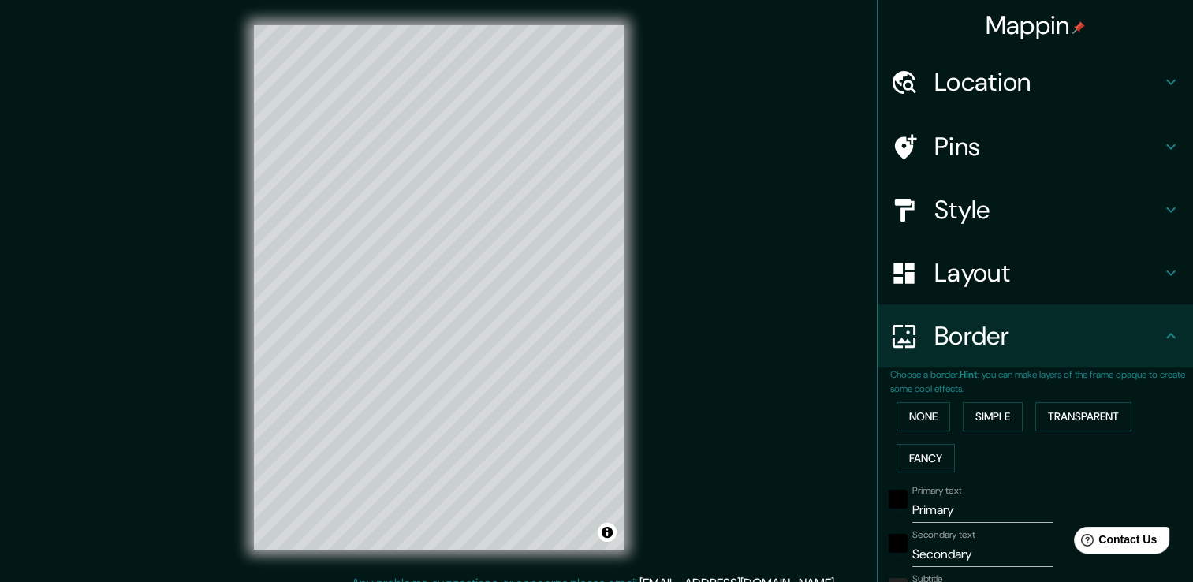
click at [976, 95] on h4 "Location" at bounding box center [1048, 82] width 227 height 32
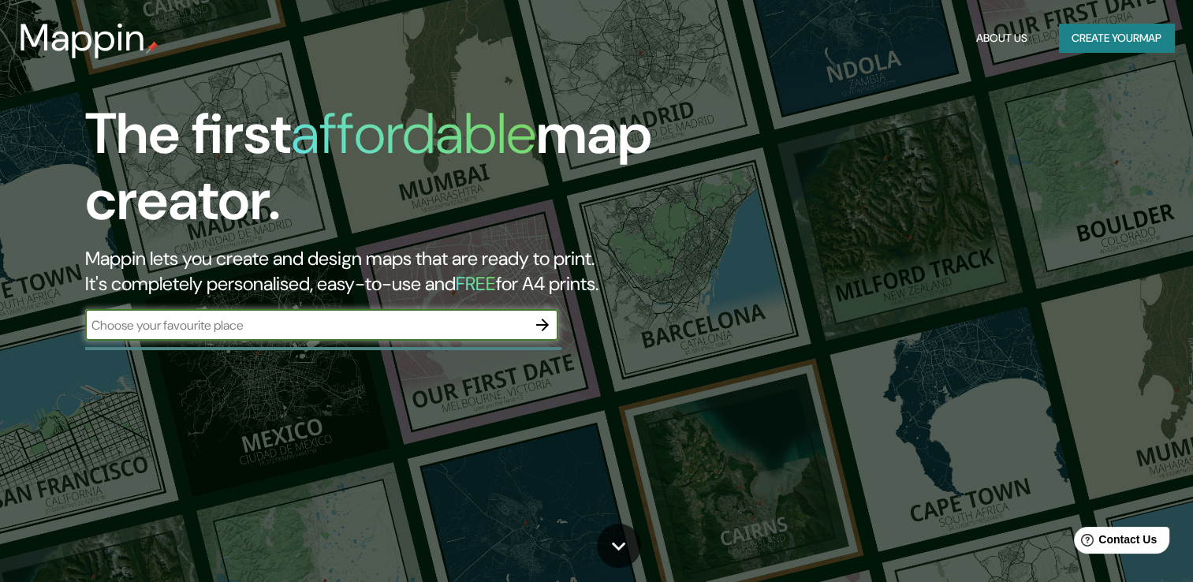
click at [1070, 39] on button "Create your map" at bounding box center [1116, 38] width 115 height 29
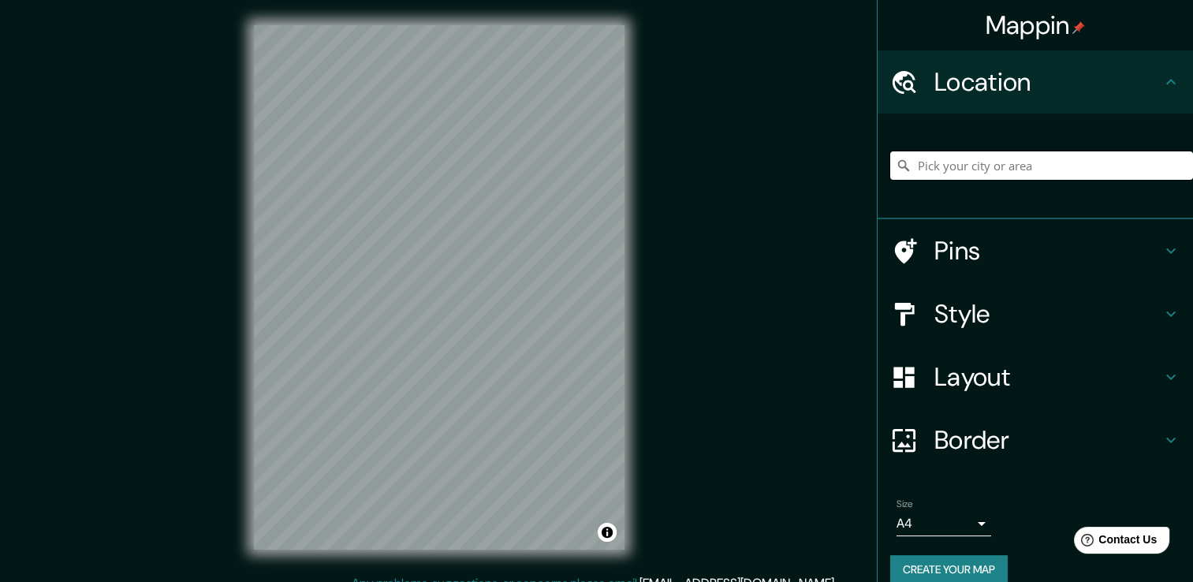
click at [940, 163] on input "Pick your city or area" at bounding box center [1041, 165] width 303 height 28
type input "[GEOGRAPHIC_DATA], [GEOGRAPHIC_DATA], [GEOGRAPHIC_DATA]"
click at [965, 521] on body "Mappin Location Morelia, Michoacán, Mexico Morelia Michoacán, Mexico Morelia Ca…" at bounding box center [596, 291] width 1193 height 582
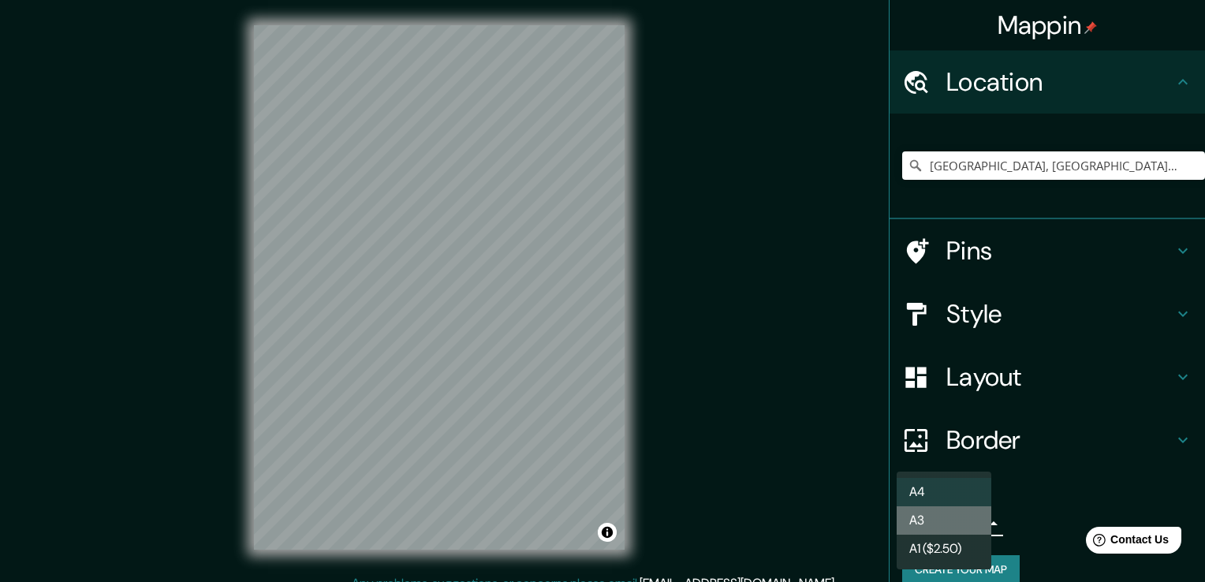
click at [943, 528] on li "A3" at bounding box center [944, 520] width 95 height 28
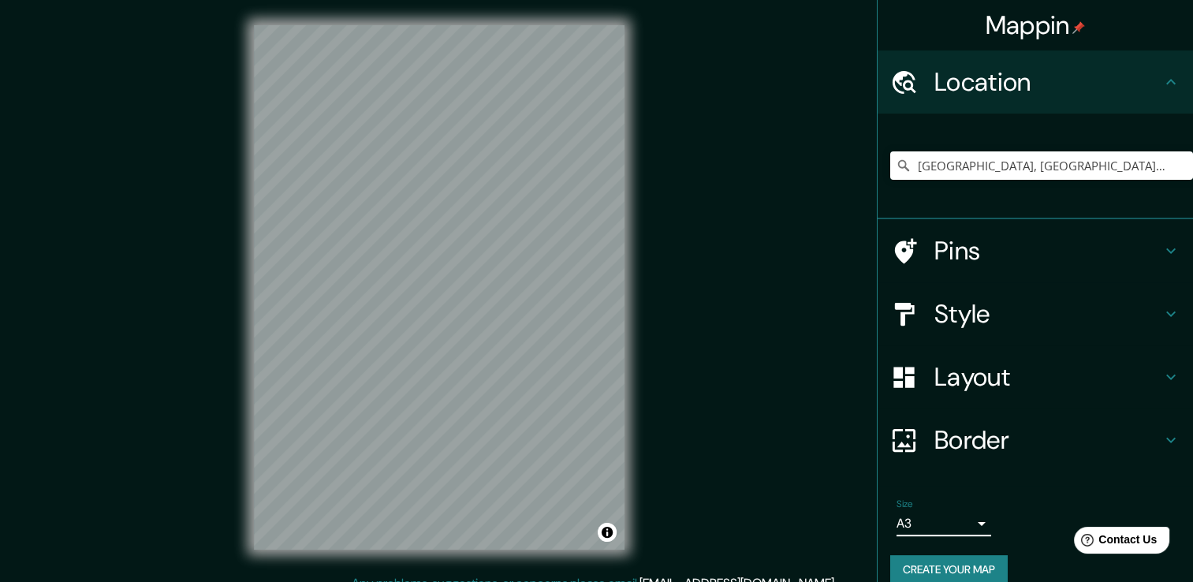
click at [970, 521] on body "Mappin Location Morelia, Michoacán, Mexico Morelia Michoacán, Mexico Morelia Ca…" at bounding box center [596, 291] width 1193 height 582
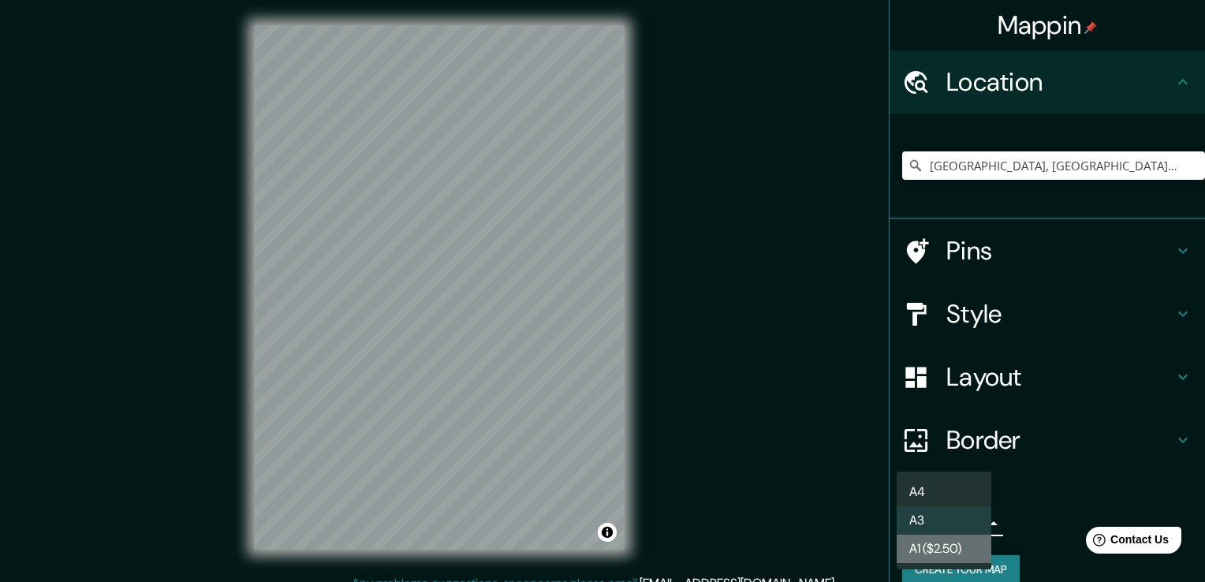
click at [942, 544] on li "A1 ($2.50)" at bounding box center [944, 549] width 95 height 28
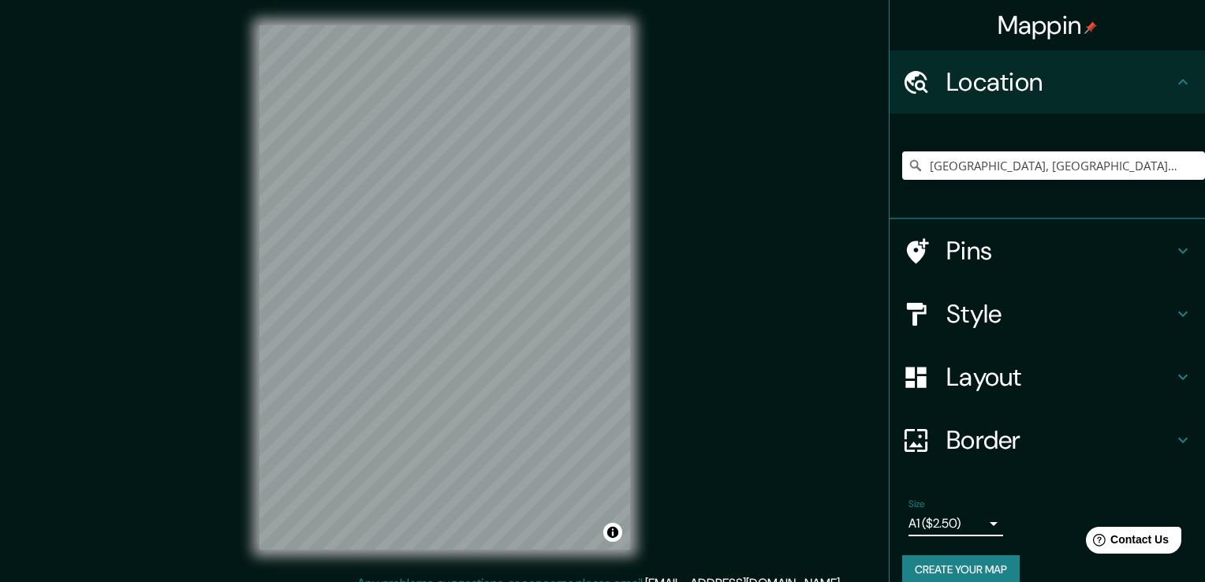
click at [968, 528] on body "Mappin Location Morelia, Michoacán, Mexico Morelia Michoacán, Mexico Morelia Ca…" at bounding box center [602, 291] width 1205 height 582
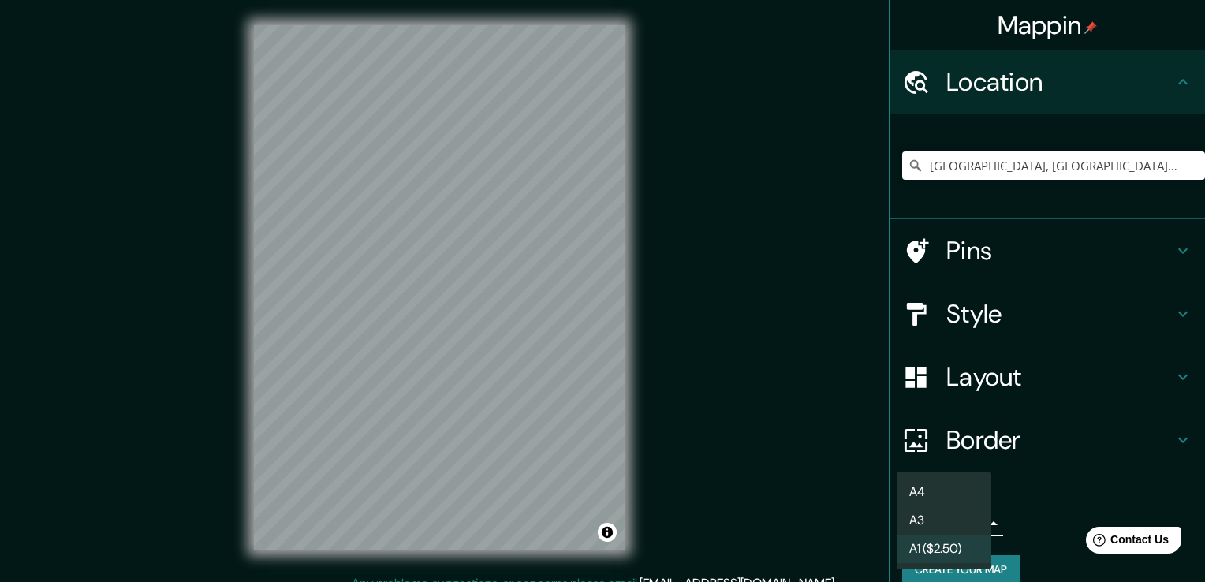
click at [937, 525] on li "A3" at bounding box center [944, 520] width 95 height 28
type input "a4"
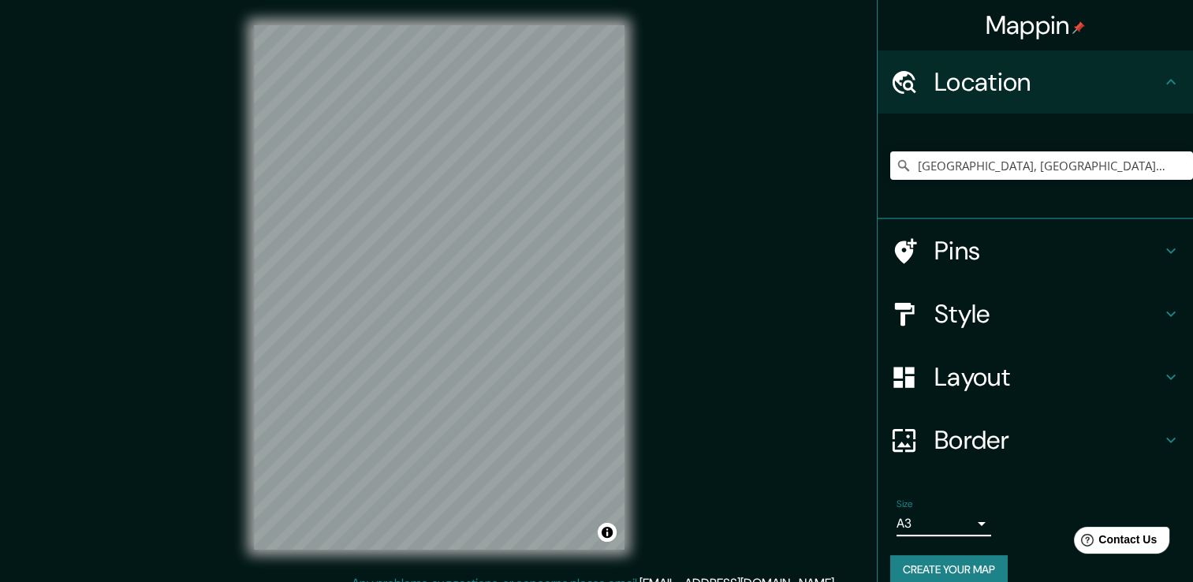
click at [968, 371] on h4 "Layout" at bounding box center [1048, 377] width 227 height 32
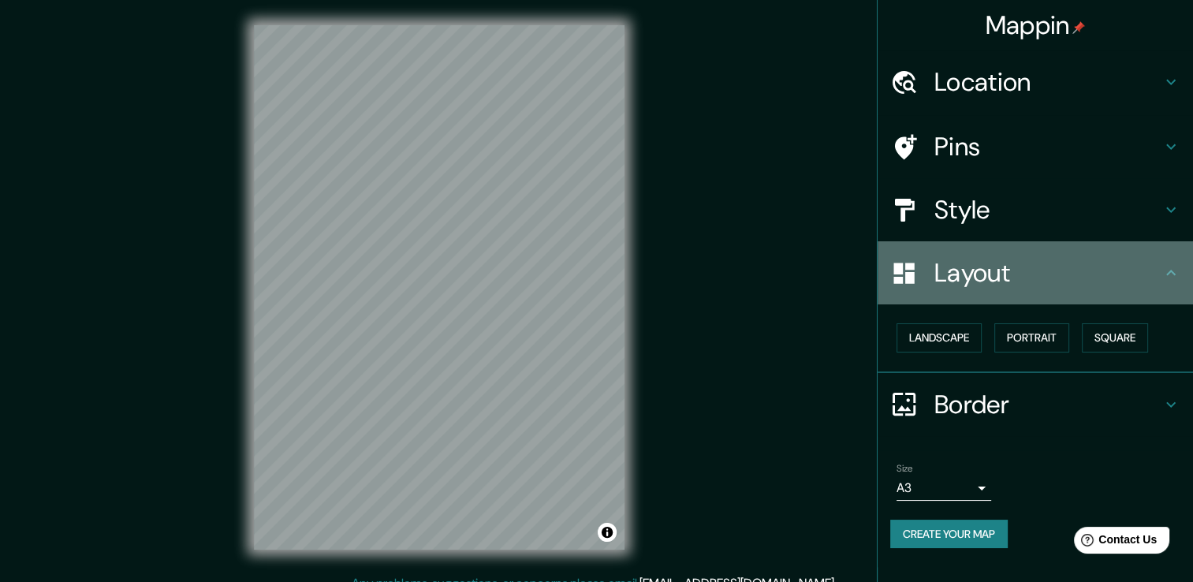
click at [965, 274] on h4 "Layout" at bounding box center [1048, 273] width 227 height 32
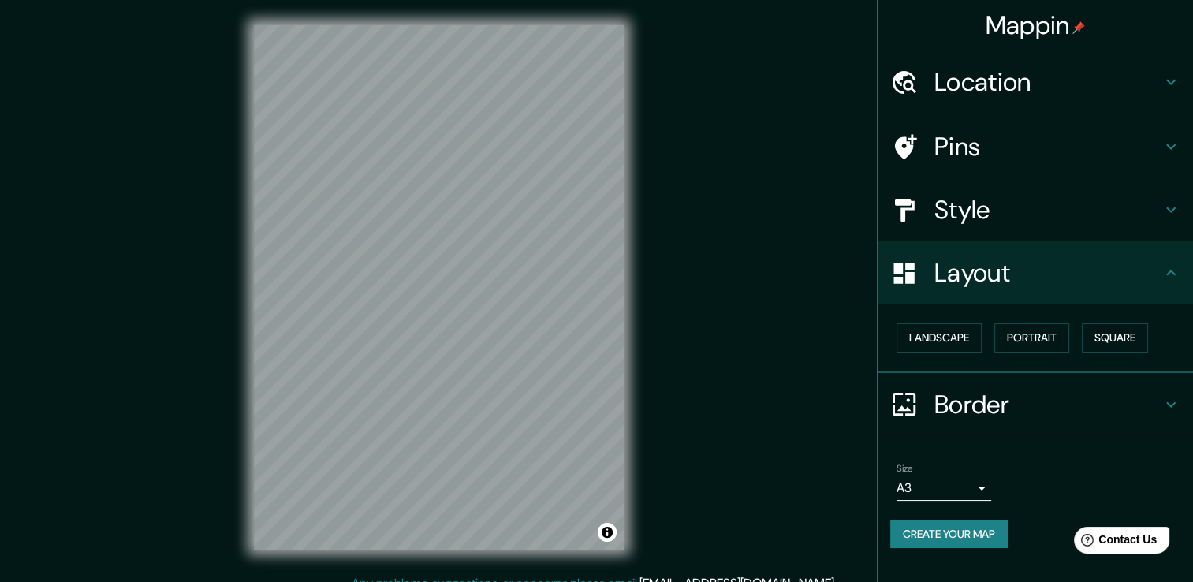
click at [983, 224] on h4 "Style" at bounding box center [1048, 210] width 227 height 32
